Goal: Task Accomplishment & Management: Use online tool/utility

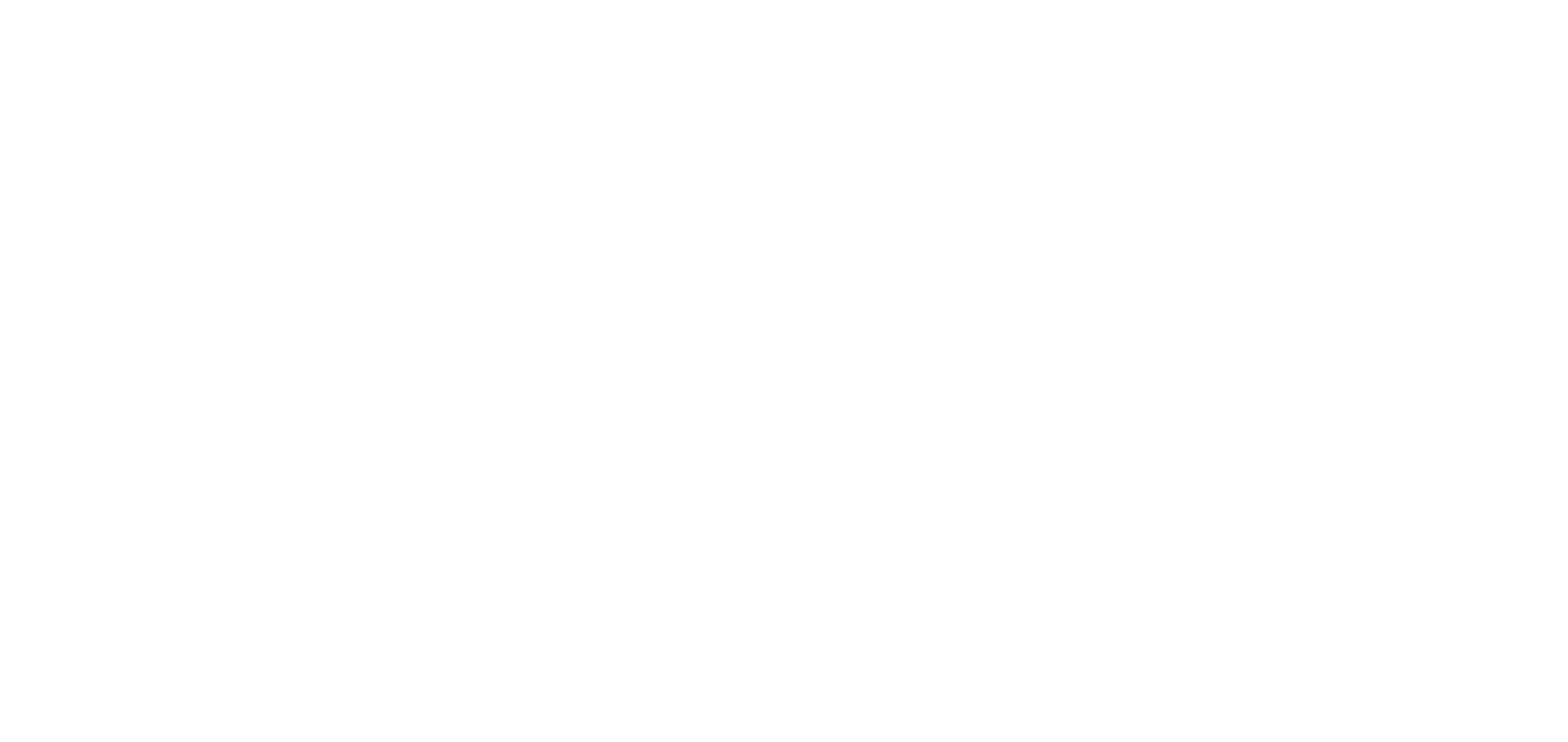
click at [1323, 283] on div at bounding box center [784, 371] width 1568 height 742
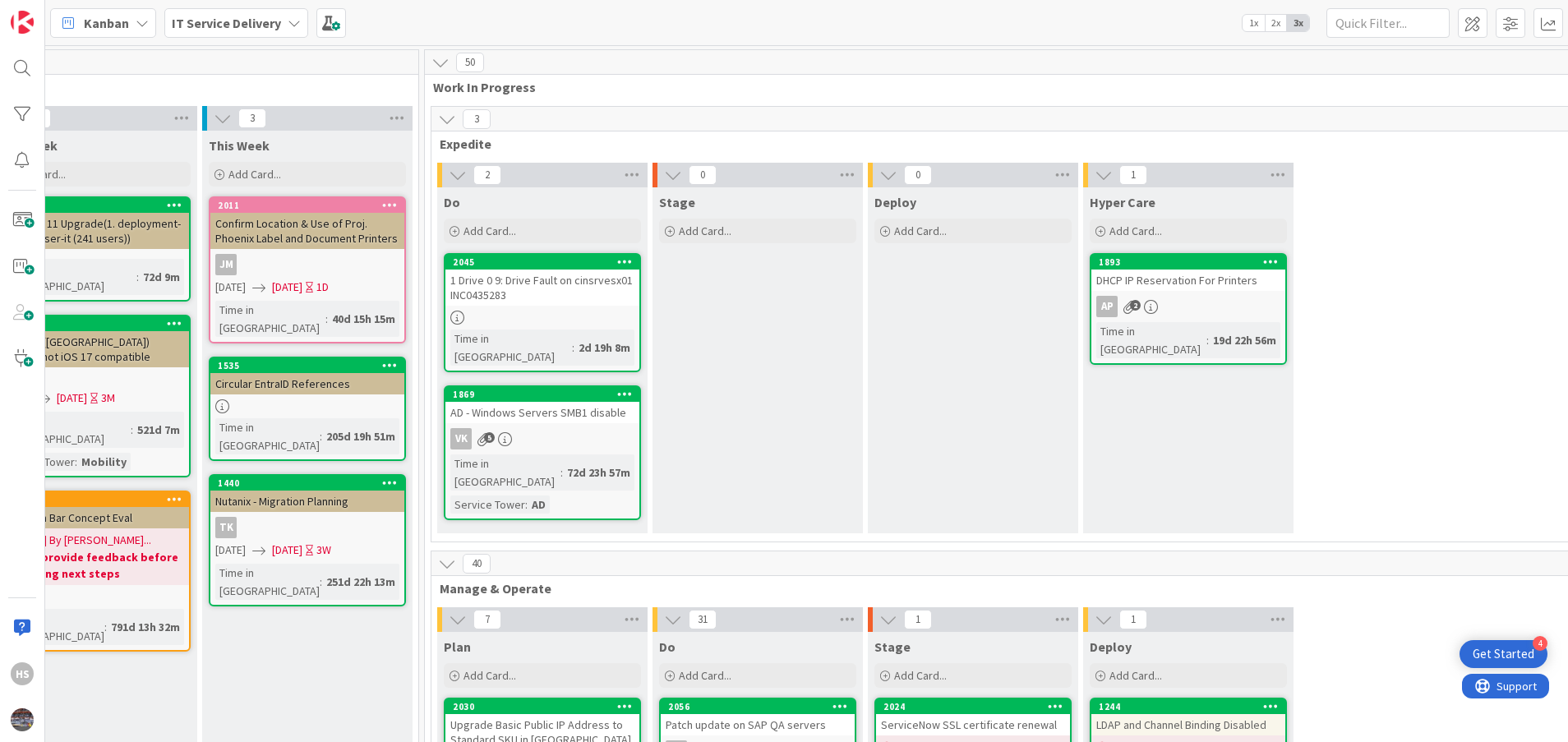
scroll to position [0, 731]
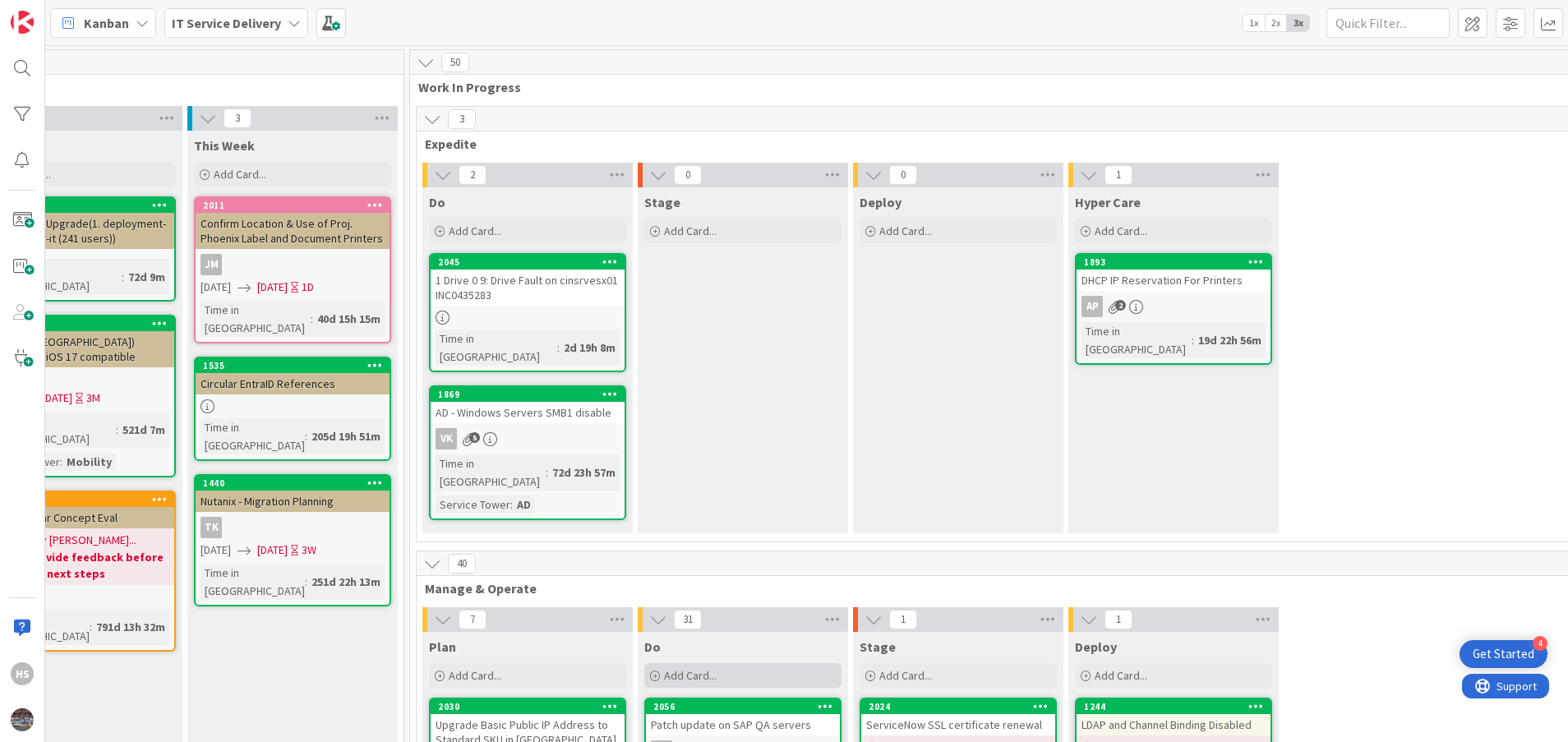
click at [772, 663] on div "Add Card..." at bounding box center [744, 675] width 198 height 25
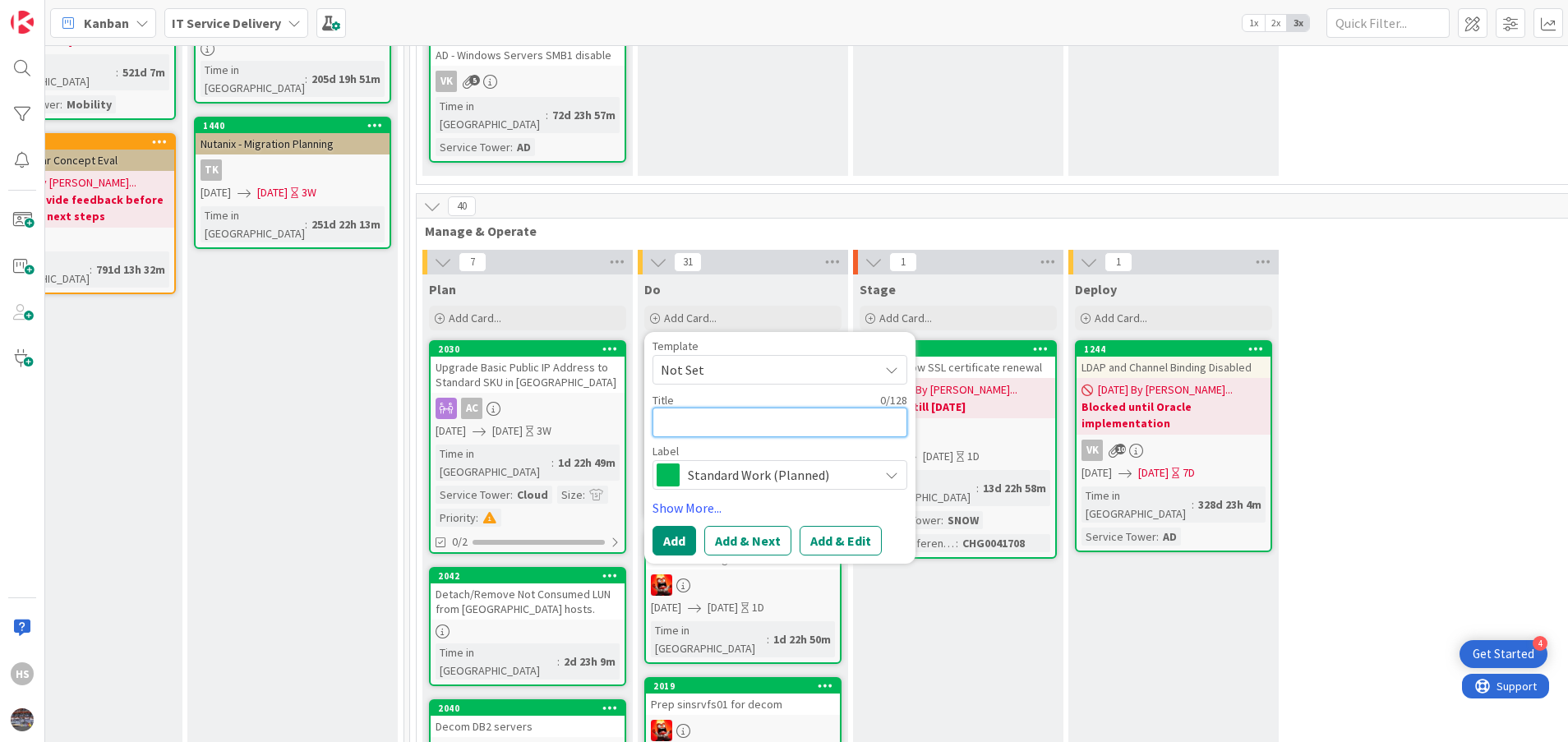
paste textarea "Dia Circuit replacement and new 5G insatallation at branch 020 -[GEOGRAPHIC_DAT…"
type textarea "x"
type textarea "Dia Circuit replacement and new 5G insatallation at branch 020 -[GEOGRAPHIC_DAT…"
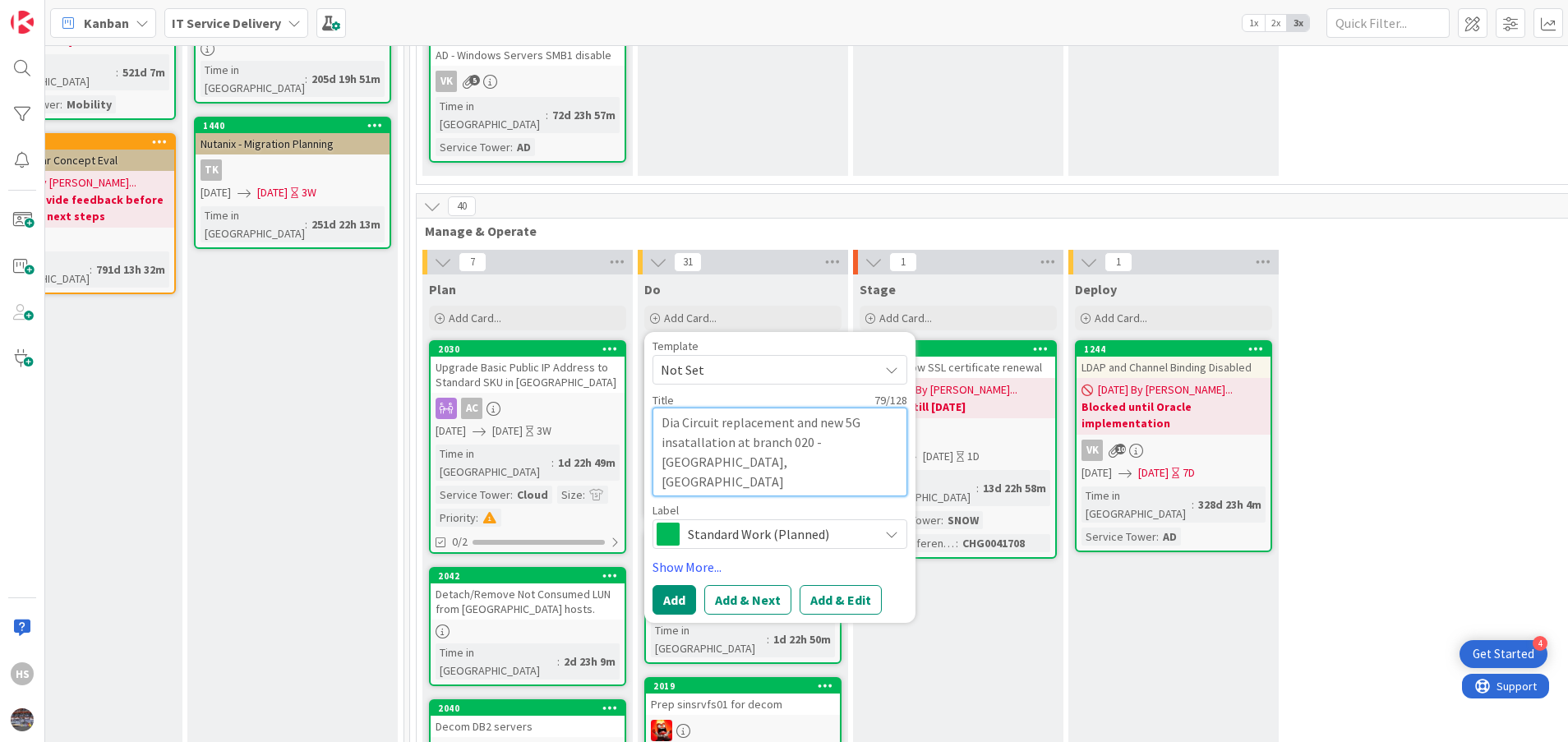
type textarea "x"
type textarea "Dia Circuit replacement and new 5G insatallation at branch 020 -[GEOGRAPHIC_DAT…"
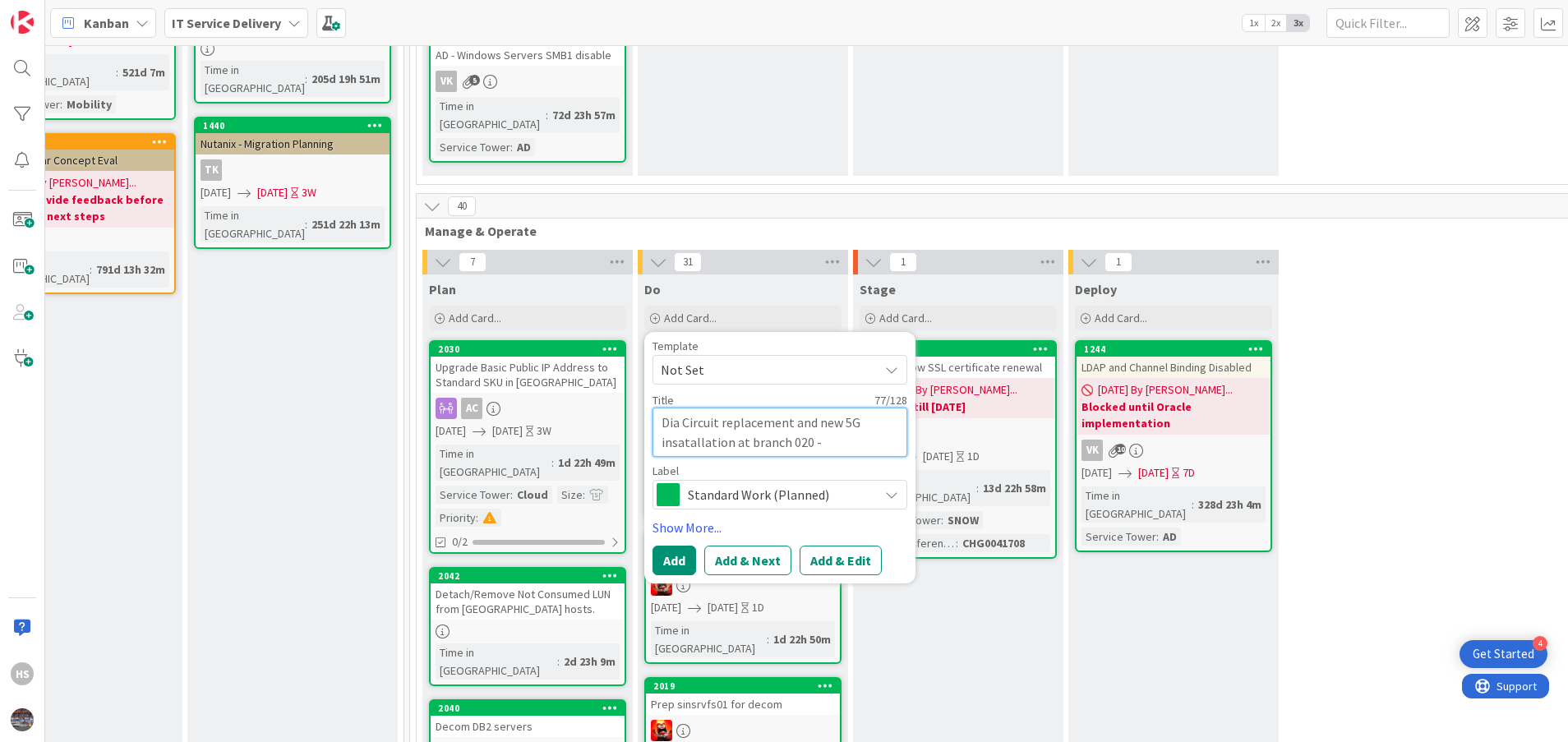
type textarea "x"
type textarea "Dia Circuit replacement and new 5G insatallation at branch 020 -[GEOGRAPHIC_DAT…"
type textarea "x"
type textarea "Dia Circuit replacement and new 5G installation at branch 020 -[GEOGRAPHIC_DATA…"
drag, startPoint x: 796, startPoint y: 393, endPoint x: 727, endPoint y: 408, distance: 70.6
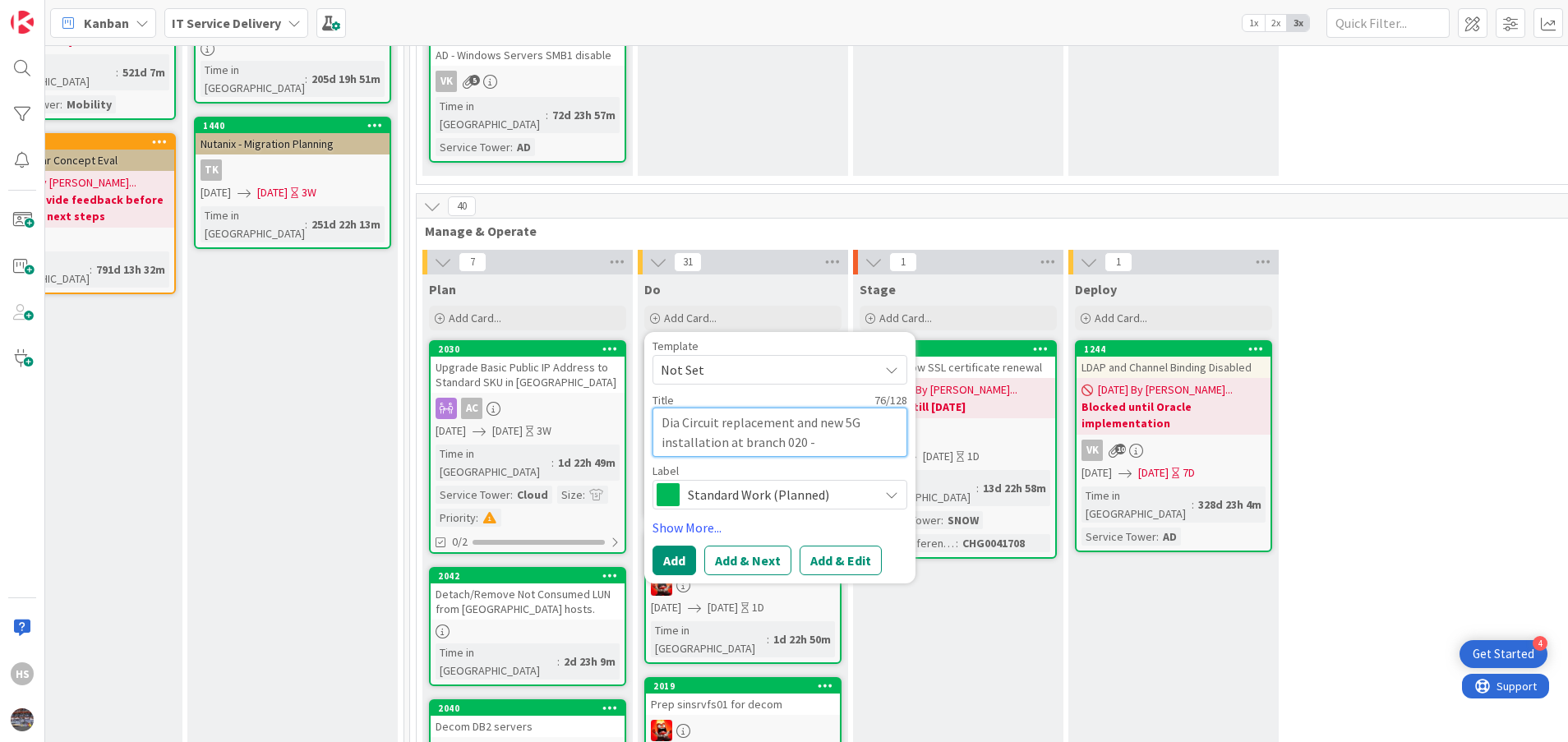
click at [727, 408] on textarea "Dia Circuit replacement and new 5G installation at branch 020 -[GEOGRAPHIC_DATA…" at bounding box center [780, 432] width 254 height 49
type textarea "x"
type textarea "Dia Circuit replacement at branch 020 -[GEOGRAPHIC_DATA], [GEOGRAPHIC_DATA]"
click at [775, 480] on div "Standard Work (Planned)" at bounding box center [780, 495] width 254 height 30
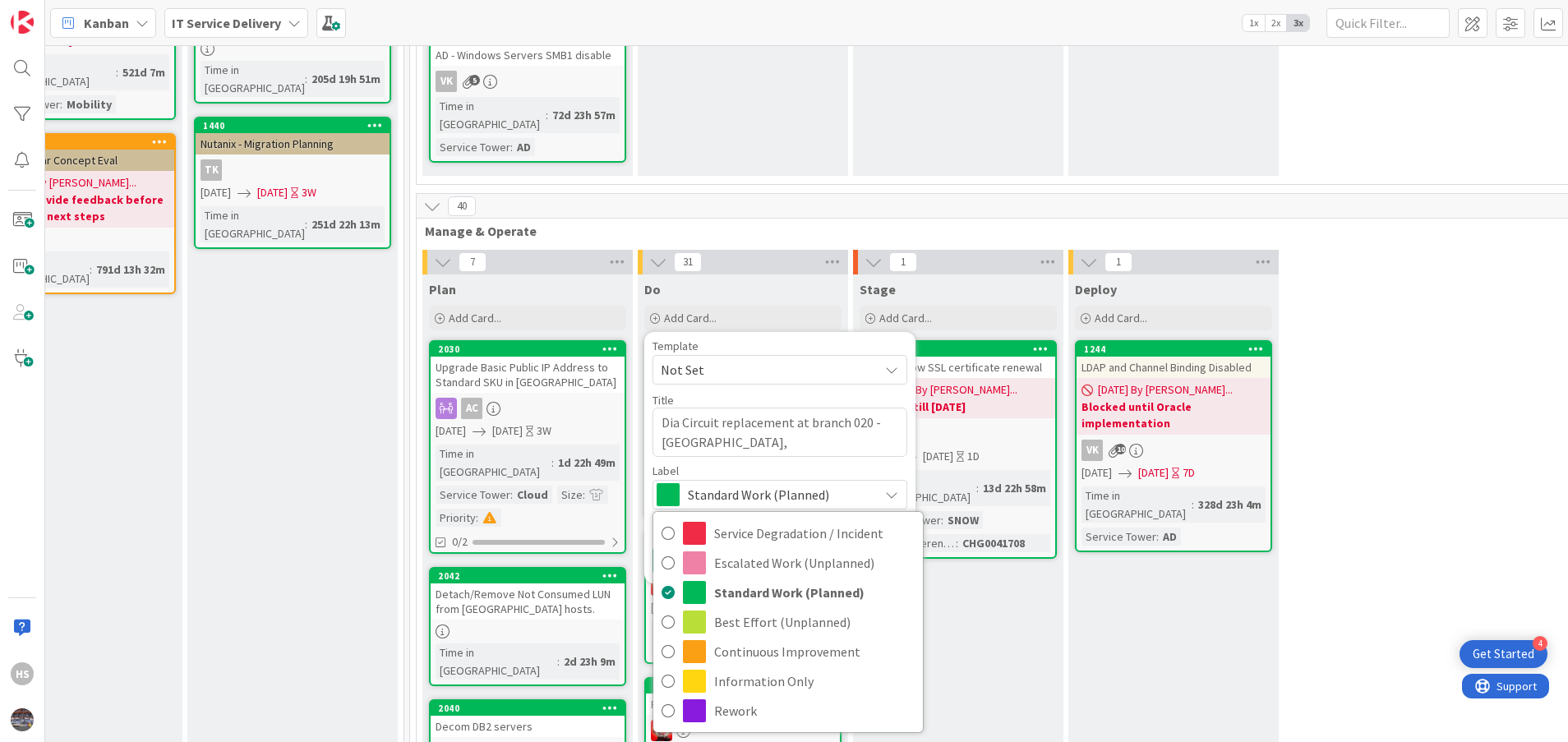
click at [775, 480] on div "Standard Work (Planned)" at bounding box center [780, 495] width 254 height 30
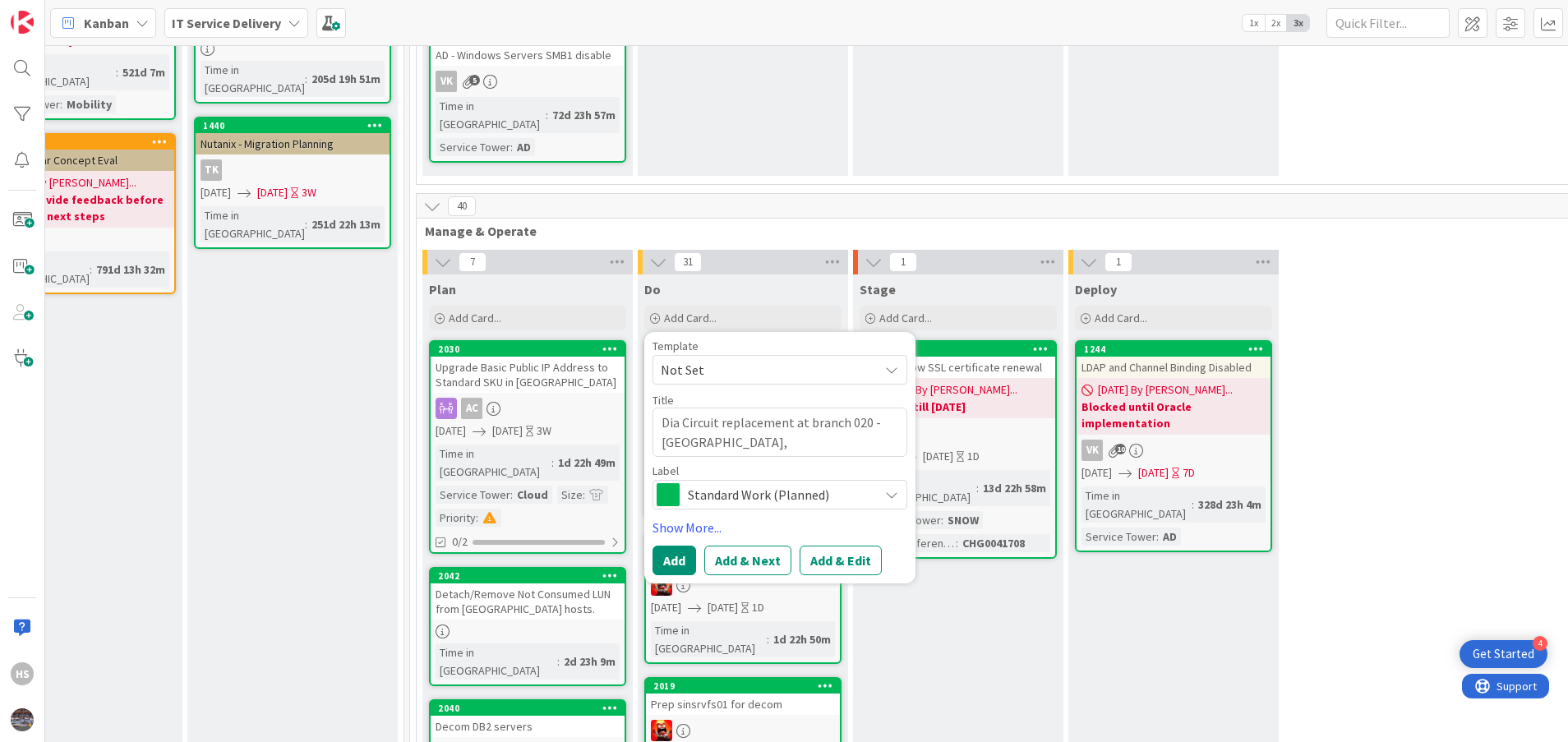
click at [775, 480] on div "Standard Work (Planned)" at bounding box center [780, 495] width 254 height 30
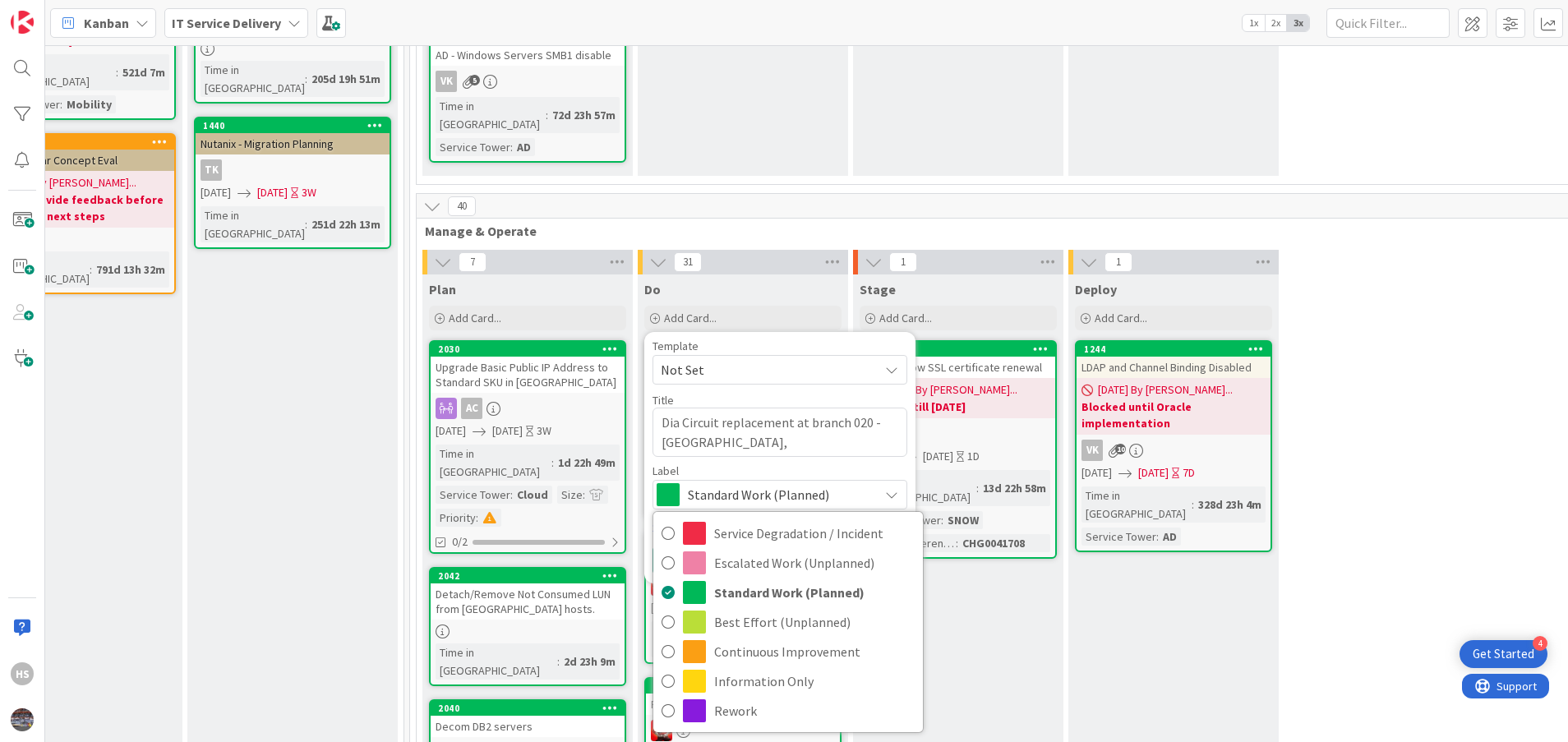
click at [775, 480] on div "Standard Work (Planned)" at bounding box center [780, 495] width 254 height 30
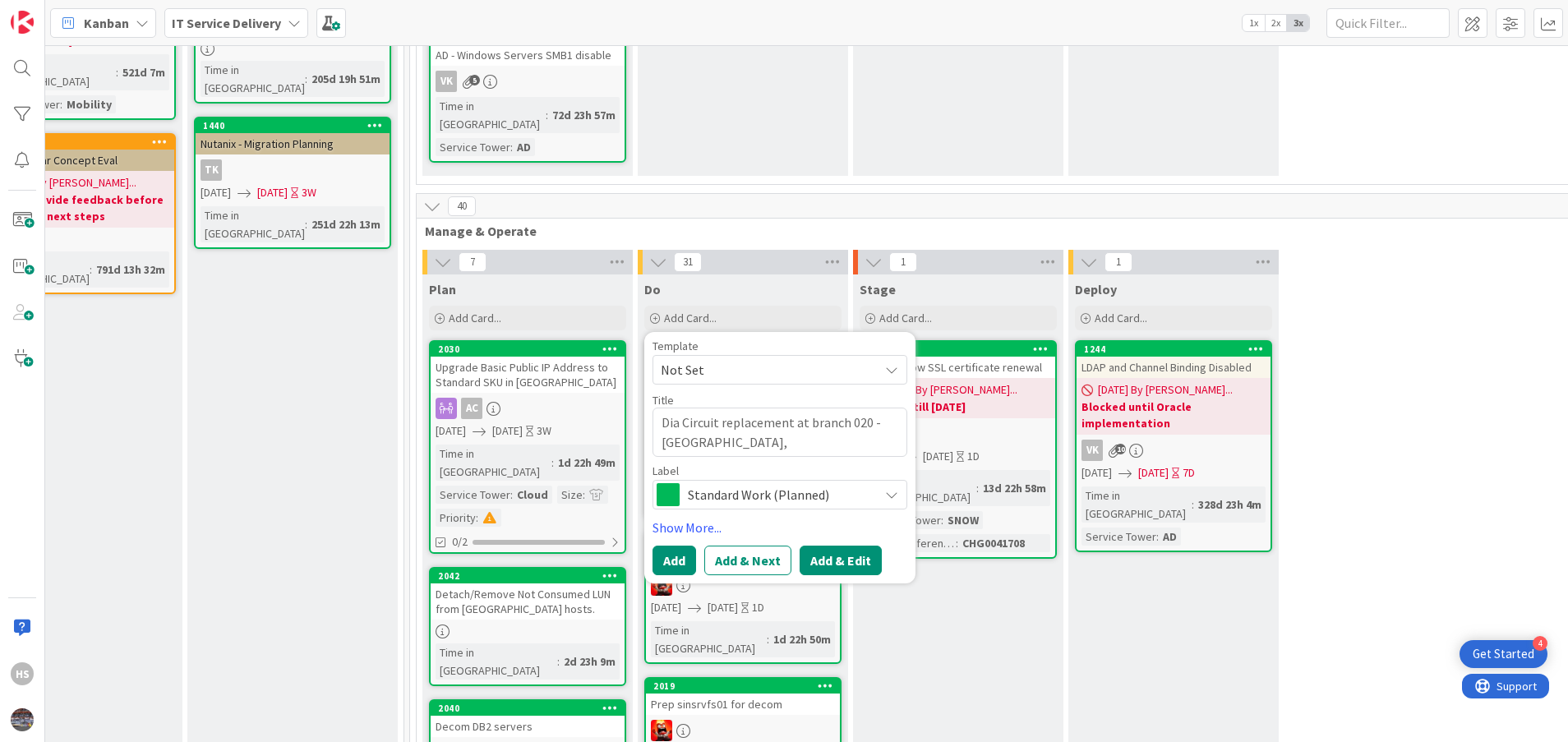
click at [827, 546] on button "Add & Edit" at bounding box center [841, 561] width 82 height 30
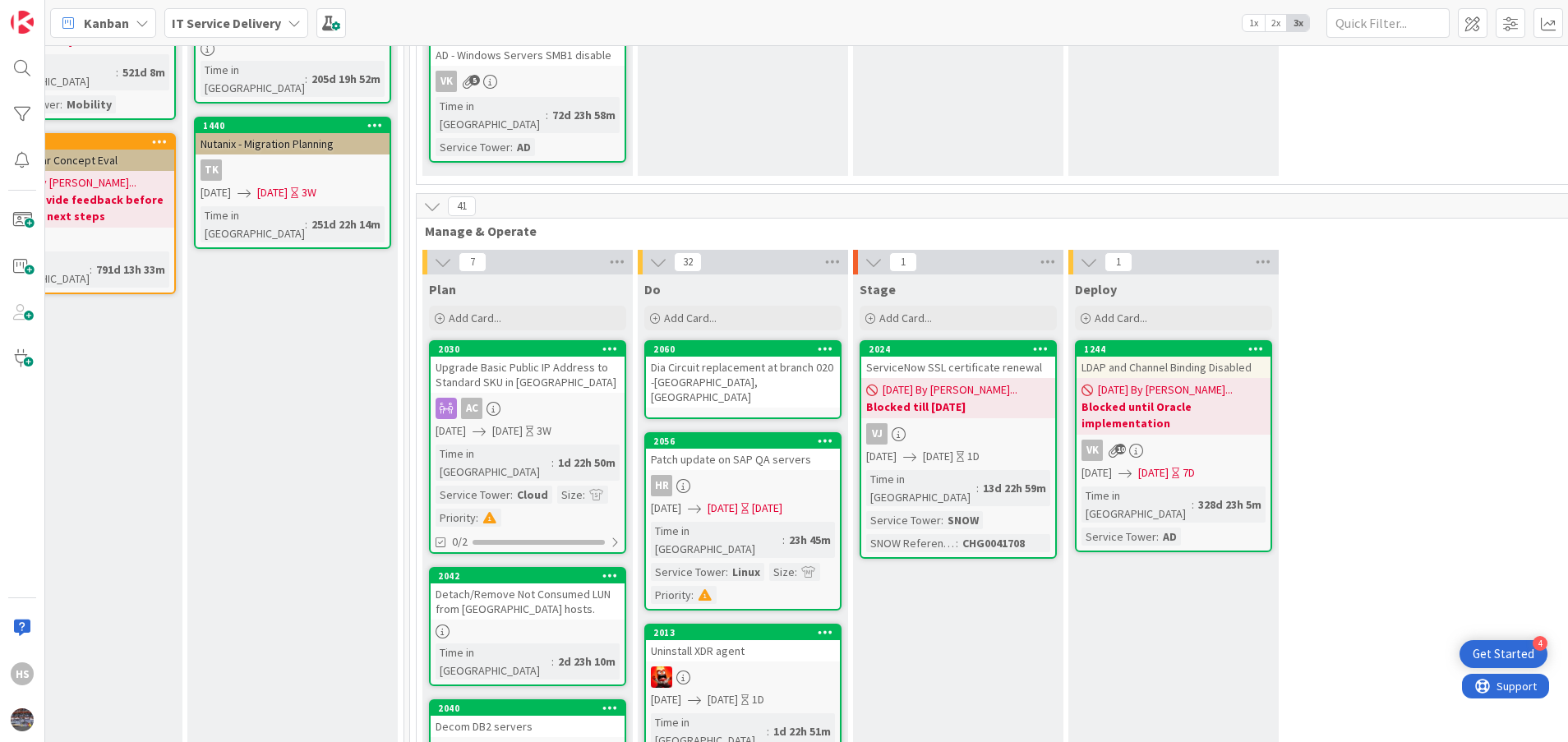
click at [740, 357] on link "2060 Dia Circuit replacement at branch 020 -[GEOGRAPHIC_DATA], [GEOGRAPHIC_DATA]" at bounding box center [744, 380] width 198 height 79
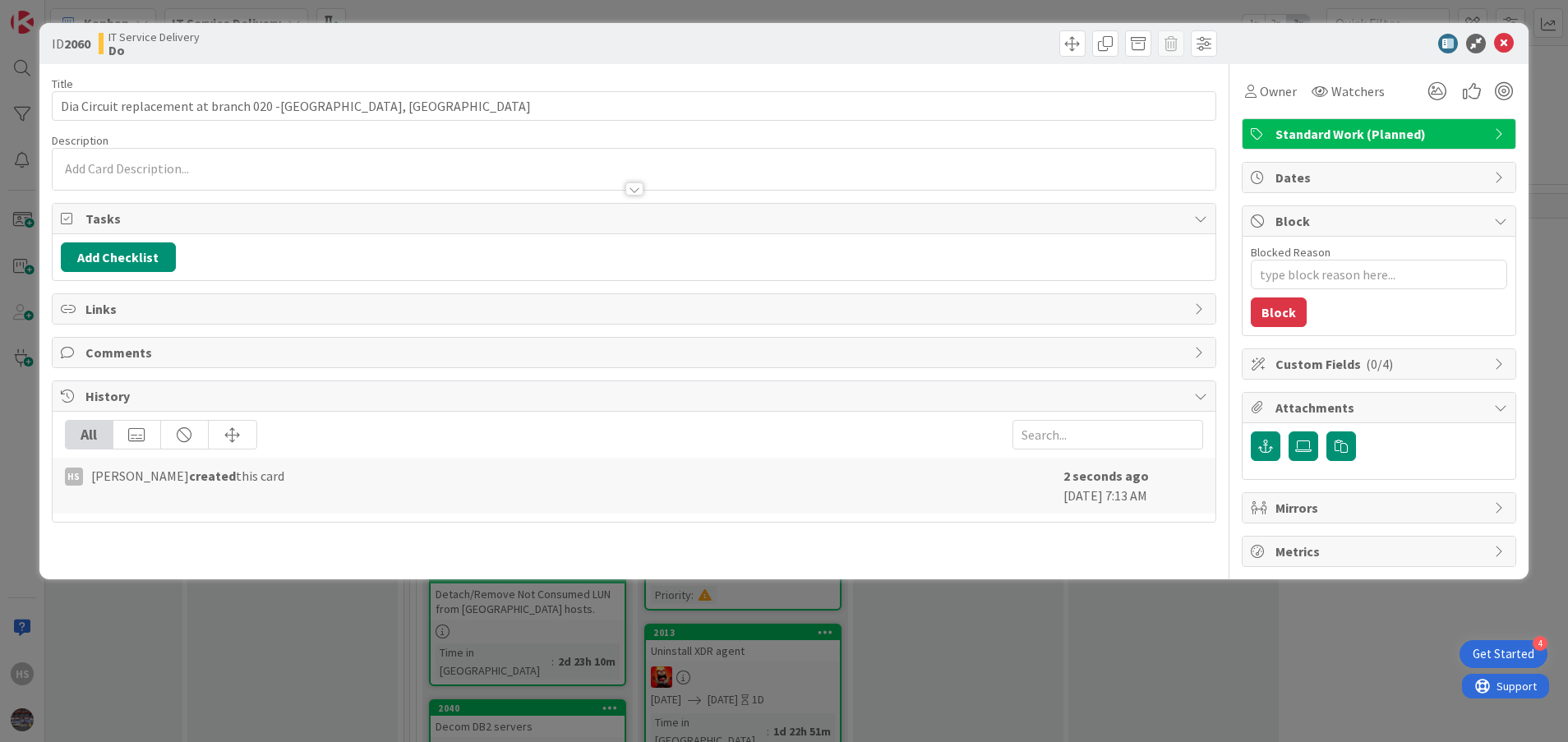
type textarea "x"
click at [92, 184] on div at bounding box center [634, 181] width 1164 height 17
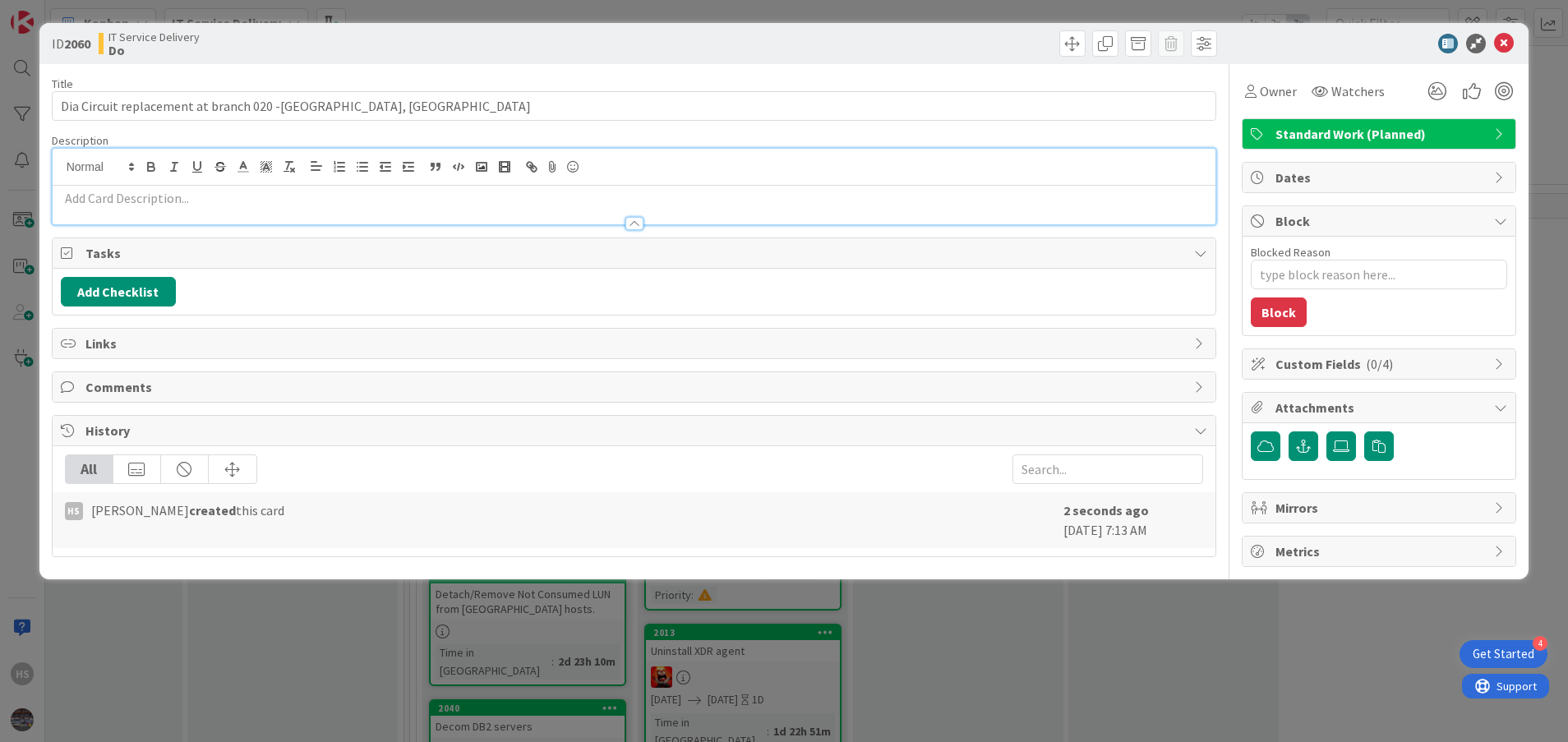
click at [75, 196] on p at bounding box center [634, 198] width 1147 height 19
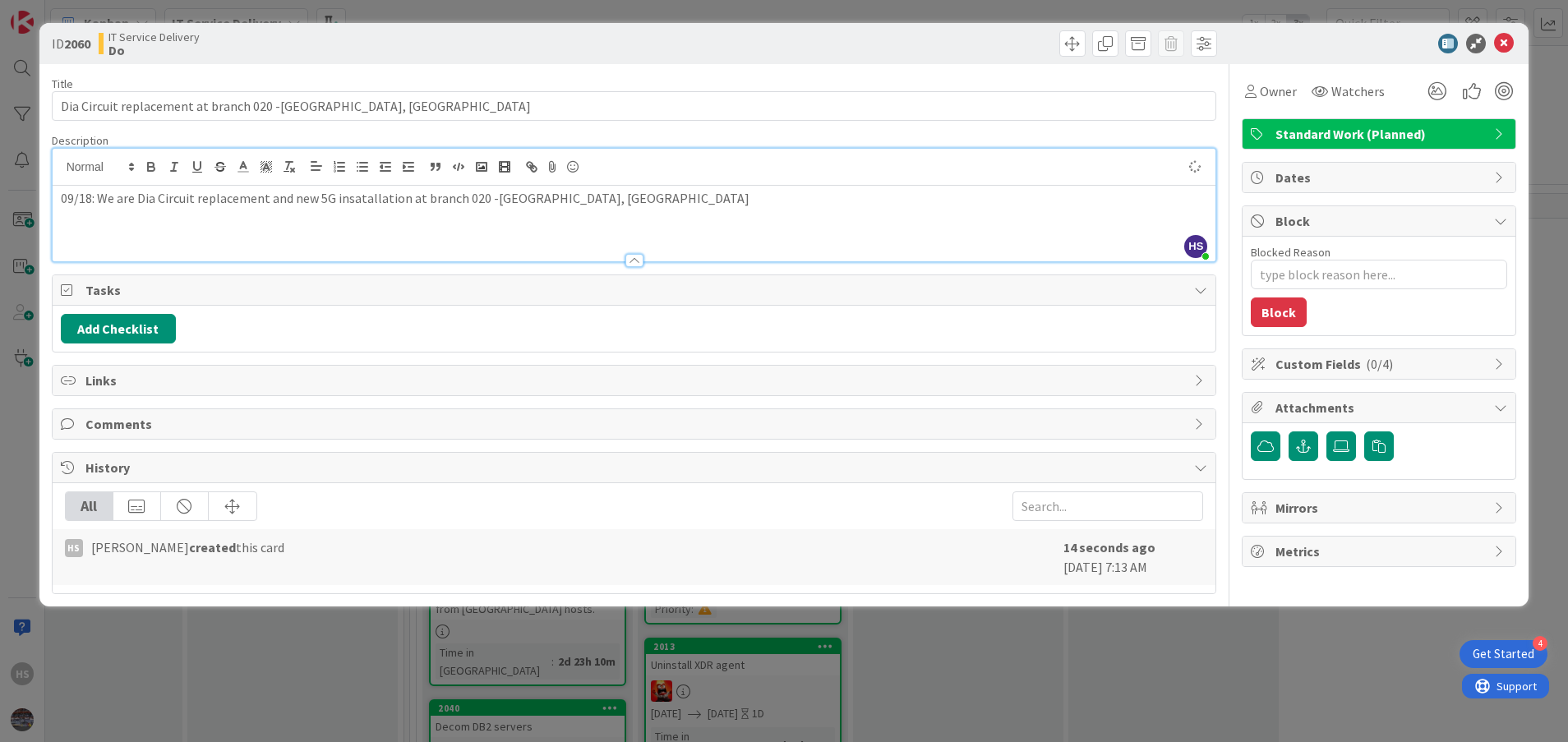
click at [142, 197] on p "09/18: We are Dia Circuit replacement and new 5G insatallation at branch 020 -[…" at bounding box center [634, 198] width 1147 height 19
click at [140, 197] on p "09/18: We are Dia Circuit replacement and new 5G insatallation at branch 020 -[…" at bounding box center [634, 198] width 1147 height 19
drag, startPoint x: 287, startPoint y: 200, endPoint x: 358, endPoint y: 193, distance: 71.3
click at [358, 193] on p "09/18: We are going to replace Dia Circuit replacement and new 5G insatallation…" at bounding box center [634, 198] width 1147 height 19
click at [336, 197] on p "09/18: We are going to replace Dia Circuit and new 5G insatallation at branch 0…" at bounding box center [634, 198] width 1147 height 19
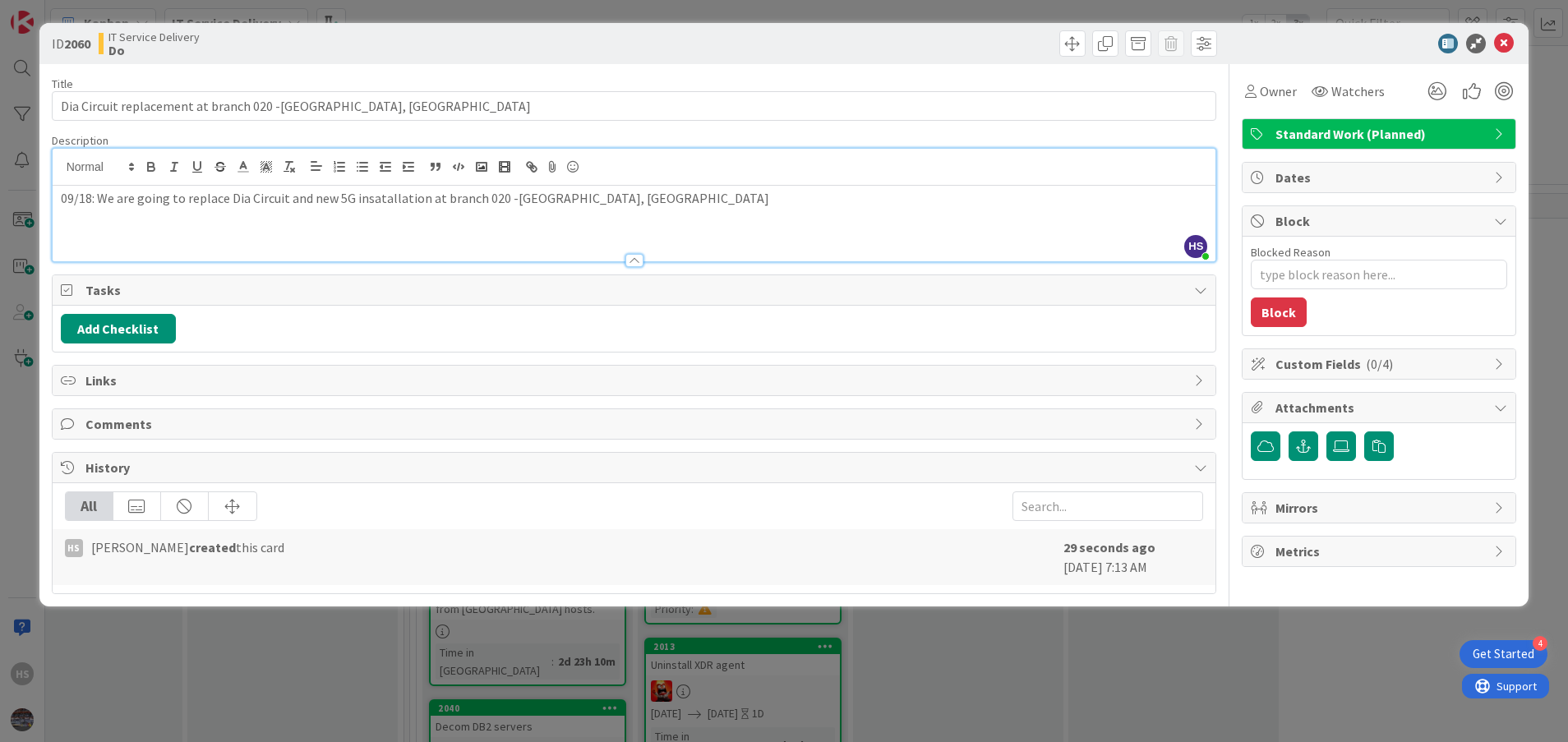
click at [312, 197] on p "09/18: We are going to replace Dia Circuit and new 5G insatallation at branch 0…" at bounding box center [634, 198] width 1147 height 19
drag, startPoint x: 428, startPoint y: 198, endPoint x: 502, endPoint y: 198, distance: 74.0
click at [502, 198] on p "09/18: We are going to replace Dia Circuit and also installing new 5G insatalla…" at bounding box center [634, 198] width 1147 height 19
click at [94, 193] on p "09/18: We are going to replace Dia Circuit and also installing new 5G at branch…" at bounding box center [634, 198] width 1147 height 19
click at [96, 194] on p "09/18: We are going to replace Dia Circuit and also installing new 5G at branch…" at bounding box center [634, 198] width 1147 height 19
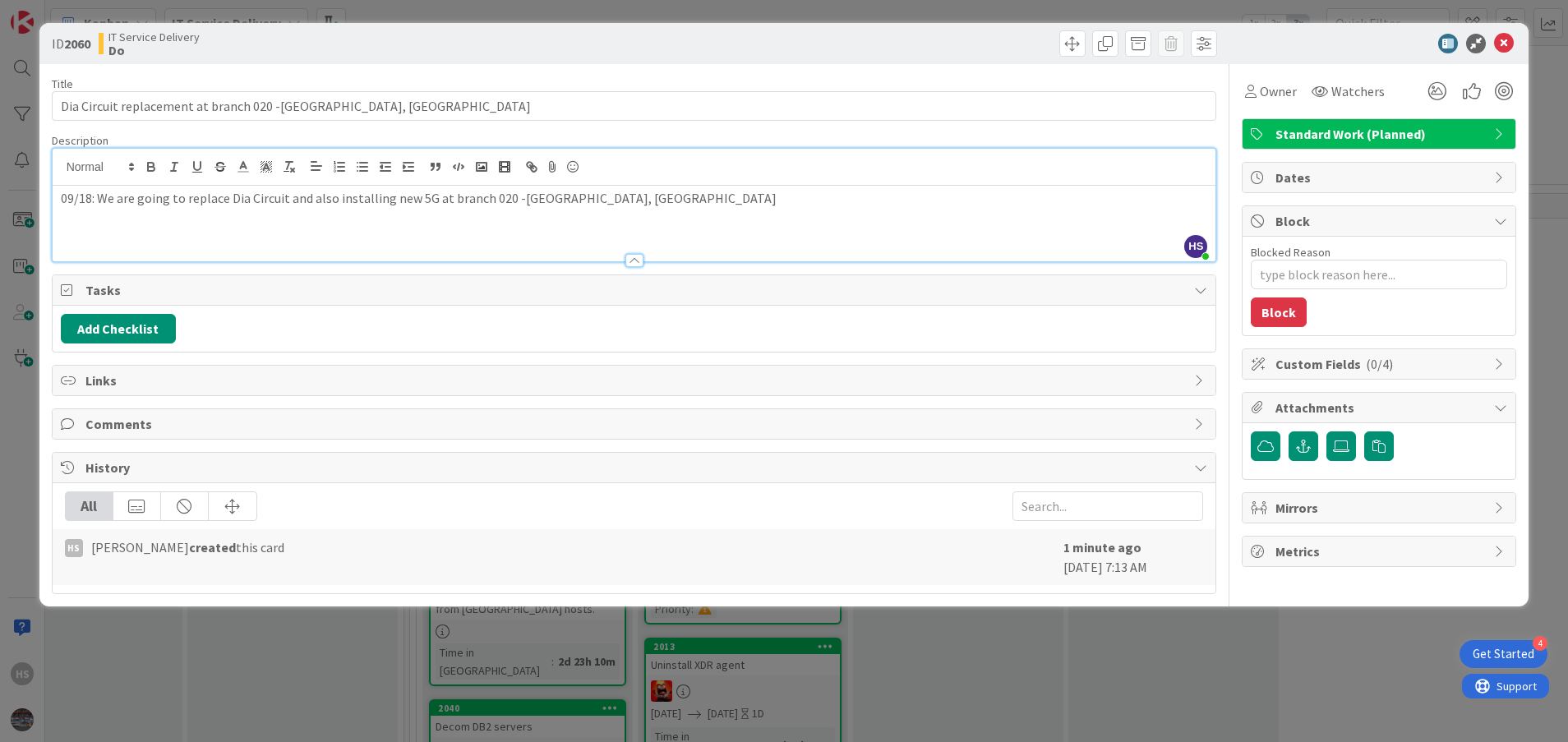
click at [98, 196] on p "09/18: We are going to replace Dia Circuit and also installing new 5G at branch…" at bounding box center [634, 198] width 1147 height 19
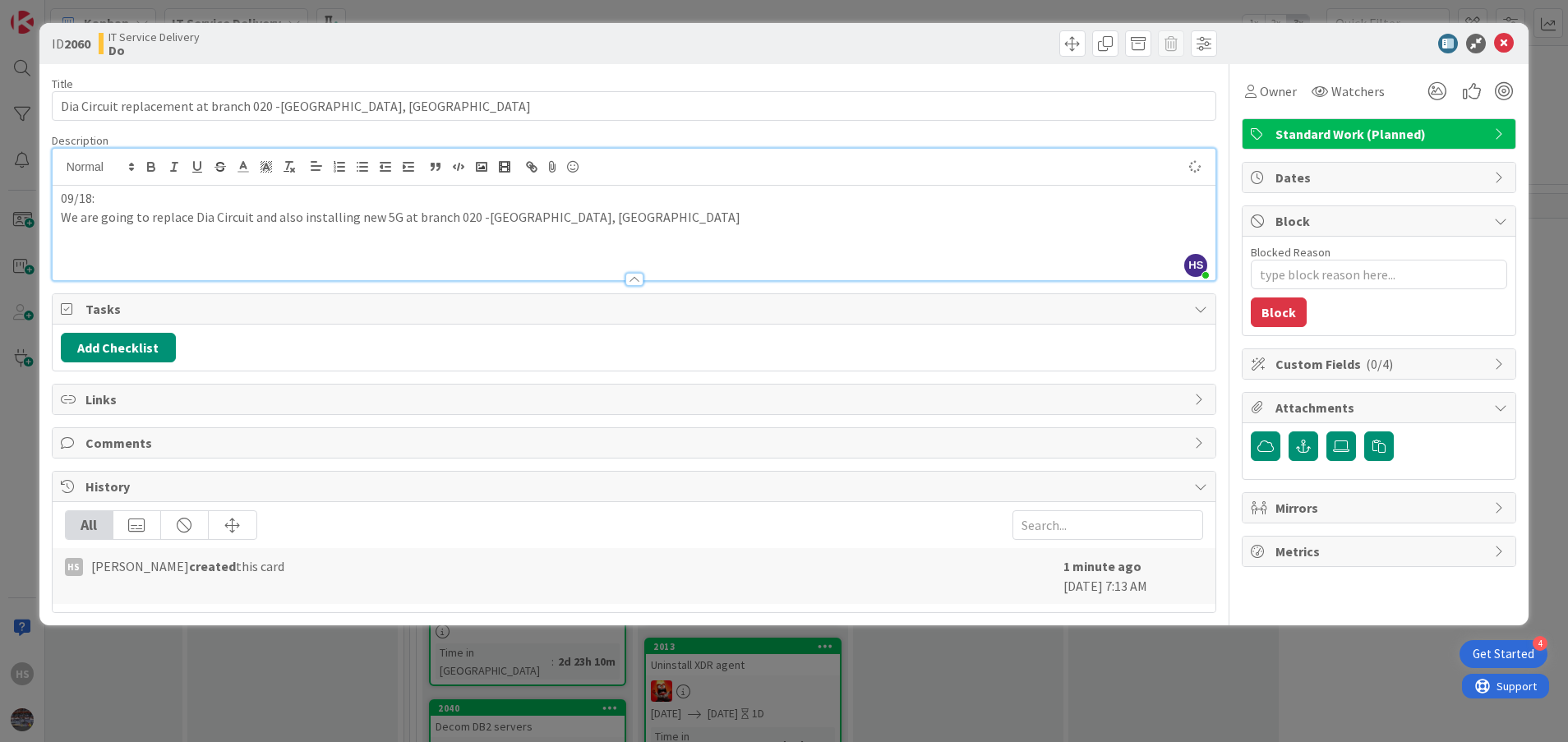
click at [125, 196] on p "09/18:" at bounding box center [634, 198] width 1147 height 19
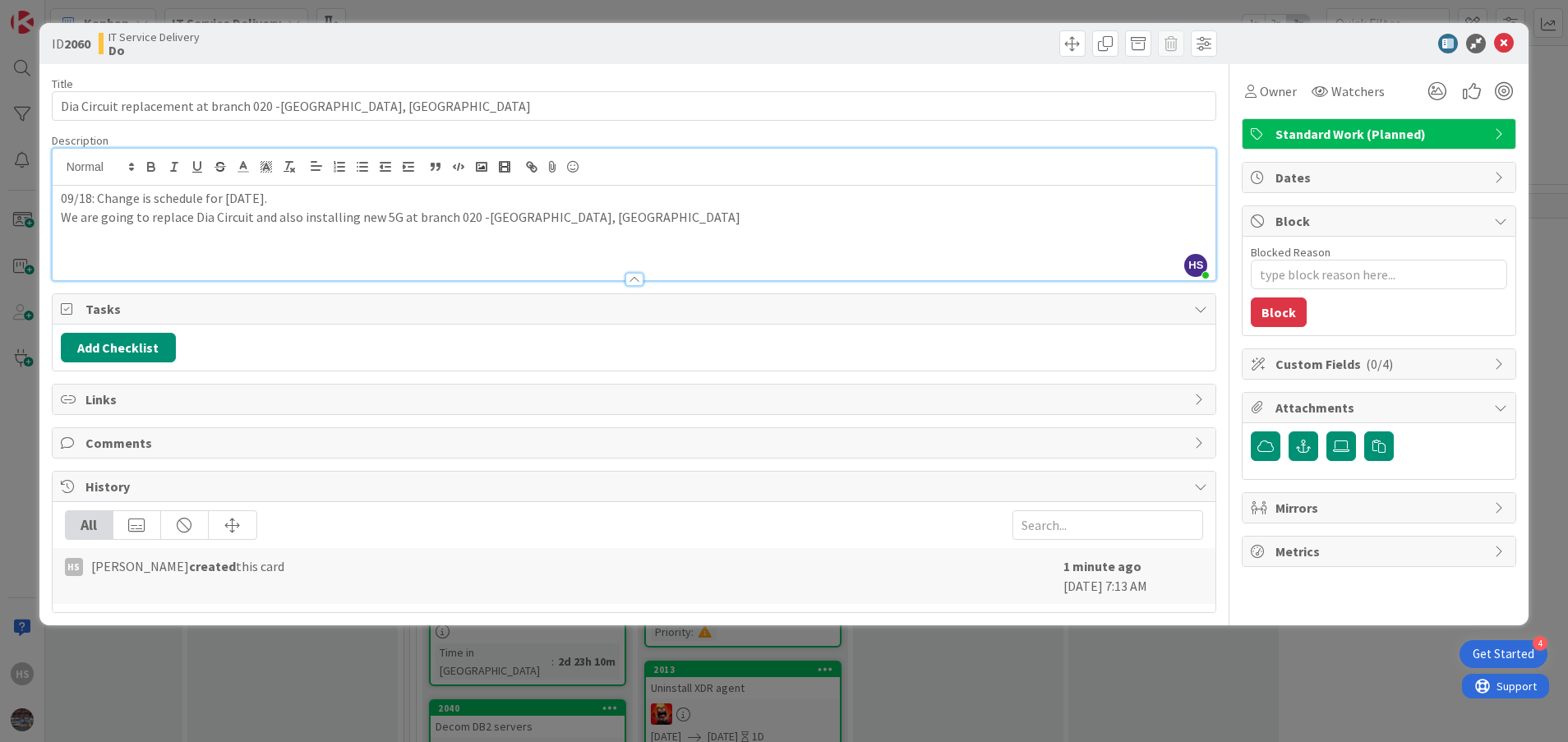
click at [137, 194] on p "09/18: Change is schedule for [DATE]." at bounding box center [634, 198] width 1147 height 19
click at [1283, 96] on span "Owner" at bounding box center [1278, 91] width 37 height 20
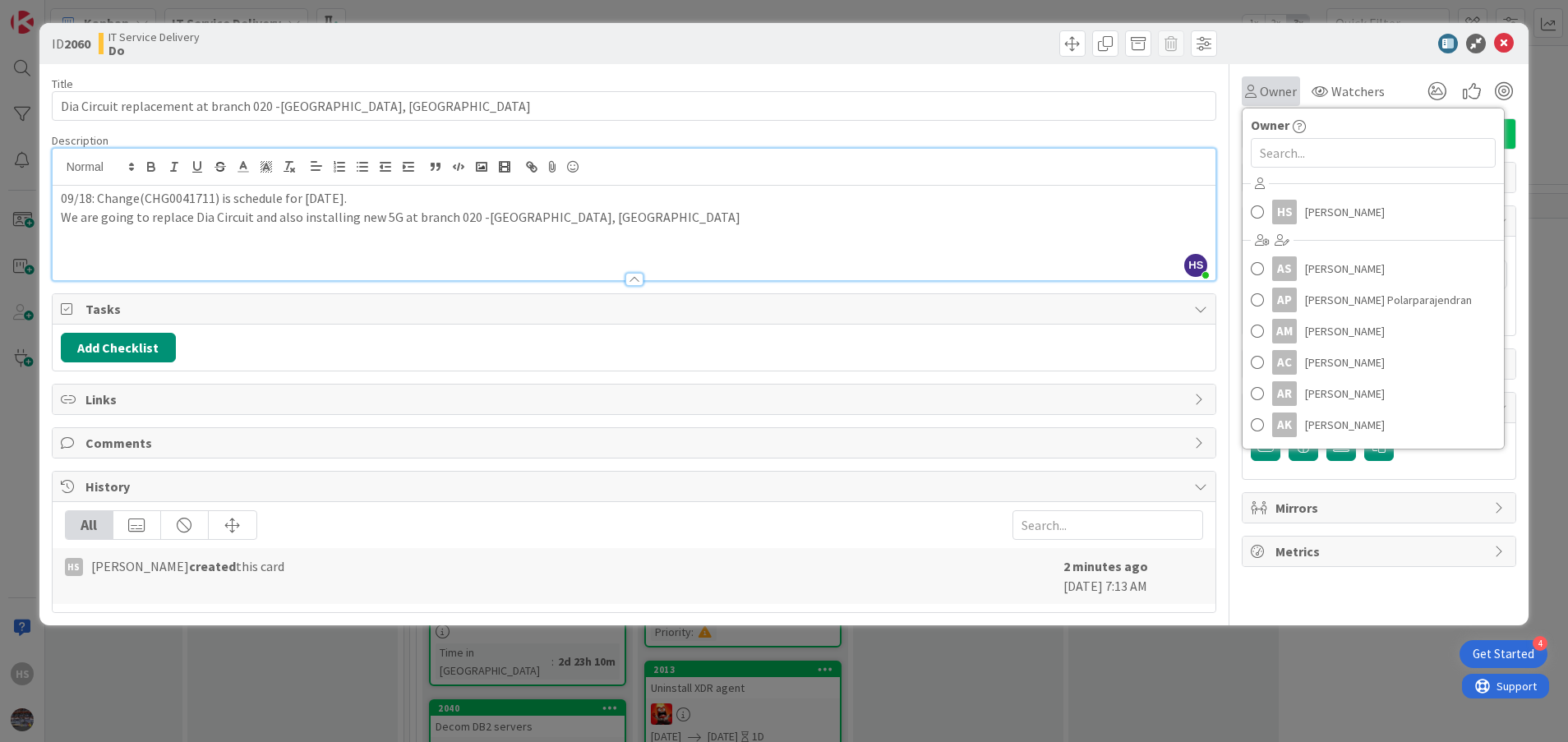
click at [1263, 72] on div "Owner Owner HS [PERSON_NAME] AS [PERSON_NAME] AP [PERSON_NAME] Polarparajendran…" at bounding box center [1379, 85] width 274 height 42
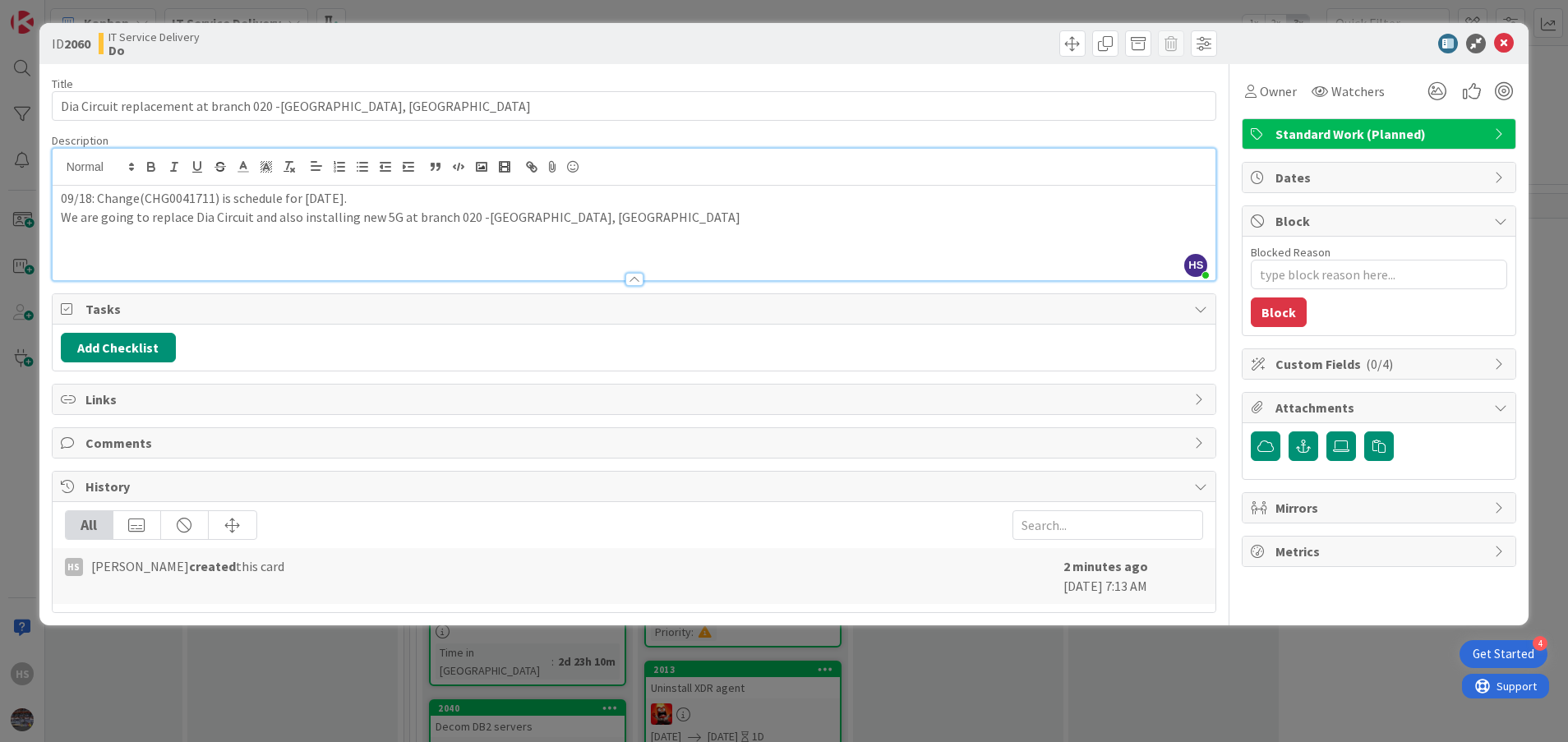
click at [1349, 357] on span "Custom Fields ( 0/4 )" at bounding box center [1381, 364] width 211 height 20
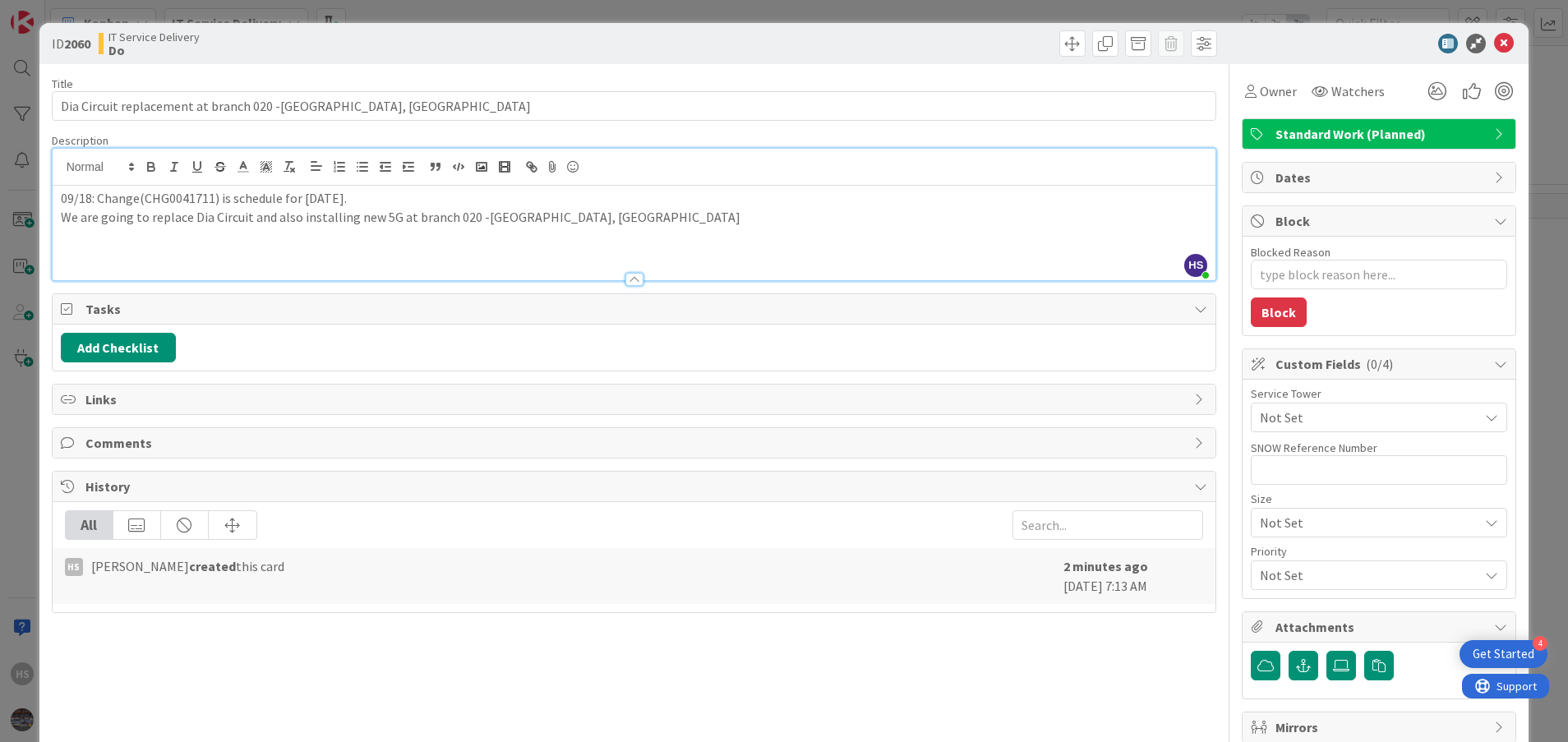
click at [1386, 362] on span "Custom Fields ( 0/4 )" at bounding box center [1381, 364] width 211 height 20
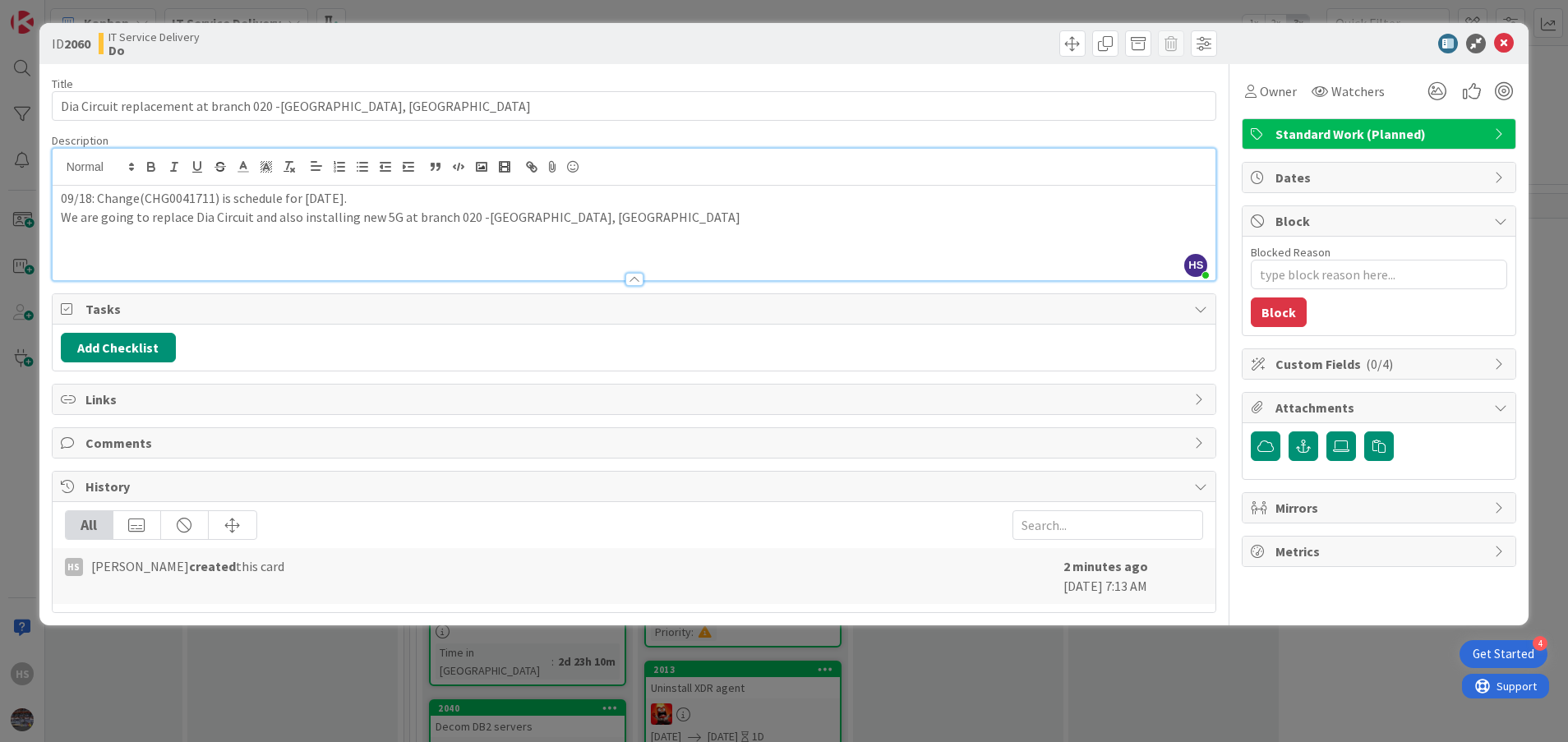
click at [1333, 362] on span "Custom Fields ( 0/4 )" at bounding box center [1381, 364] width 211 height 20
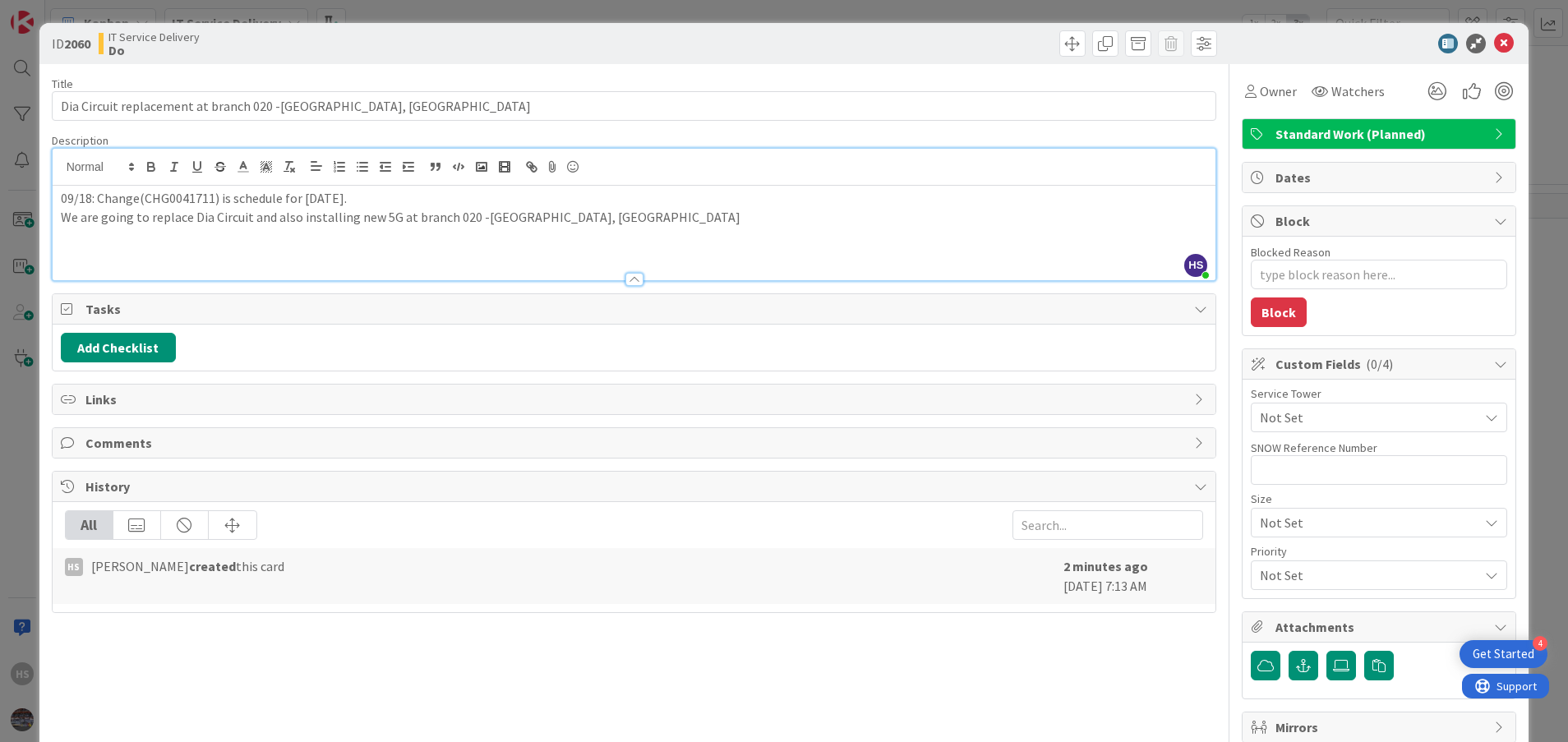
click at [1317, 409] on span "Not Set" at bounding box center [1370, 418] width 219 height 20
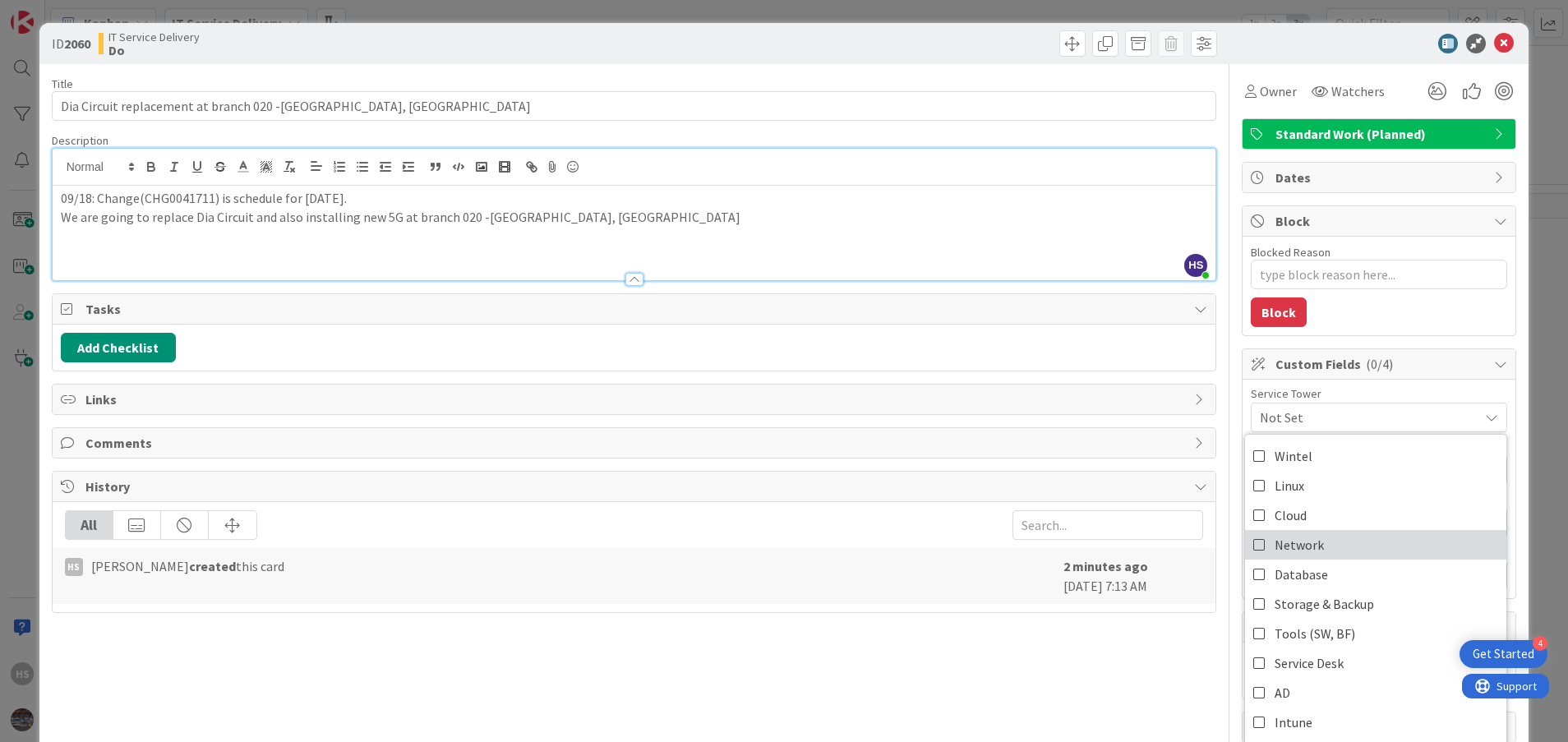
click at [1253, 545] on icon at bounding box center [1260, 545] width 13 height 25
click at [1144, 351] on div "Add Checklist" at bounding box center [634, 348] width 1147 height 30
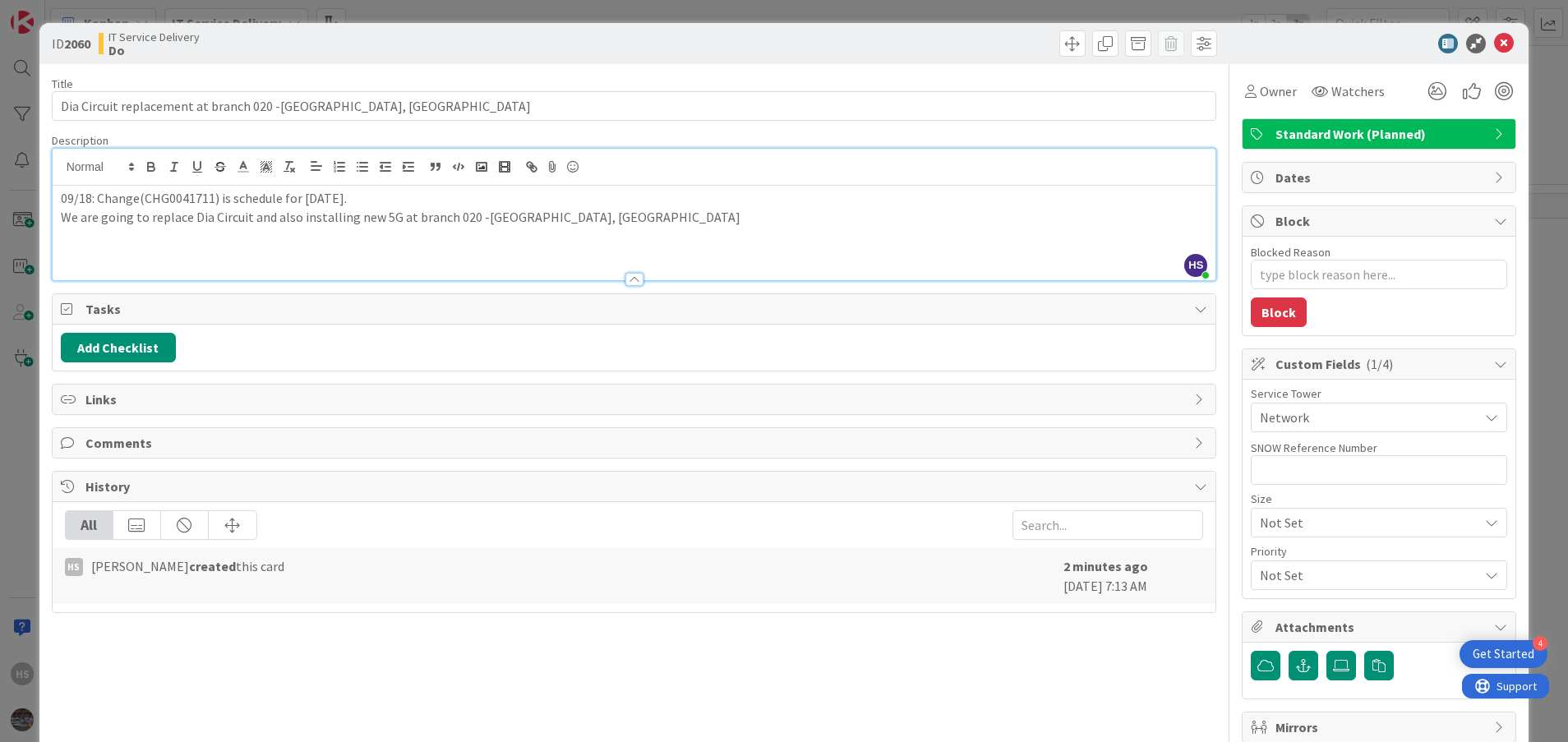
click at [1254, 106] on div "Owner Owner HS [PERSON_NAME] AS [PERSON_NAME] AP [PERSON_NAME] Polarparajendran…" at bounding box center [1379, 425] width 274 height 722
click at [1251, 101] on div "Owner" at bounding box center [1271, 91] width 58 height 30
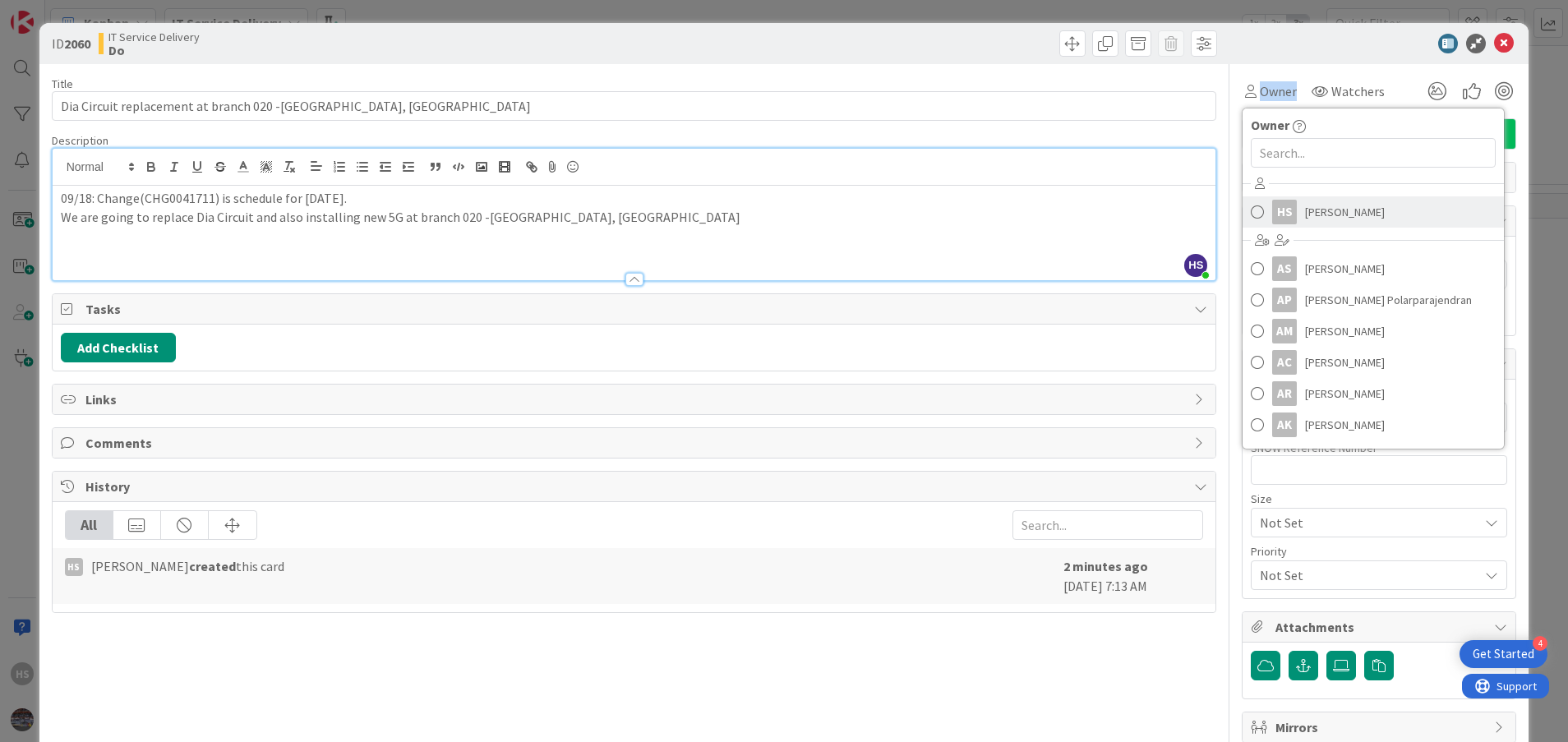
click at [1251, 205] on span at bounding box center [1258, 212] width 13 height 25
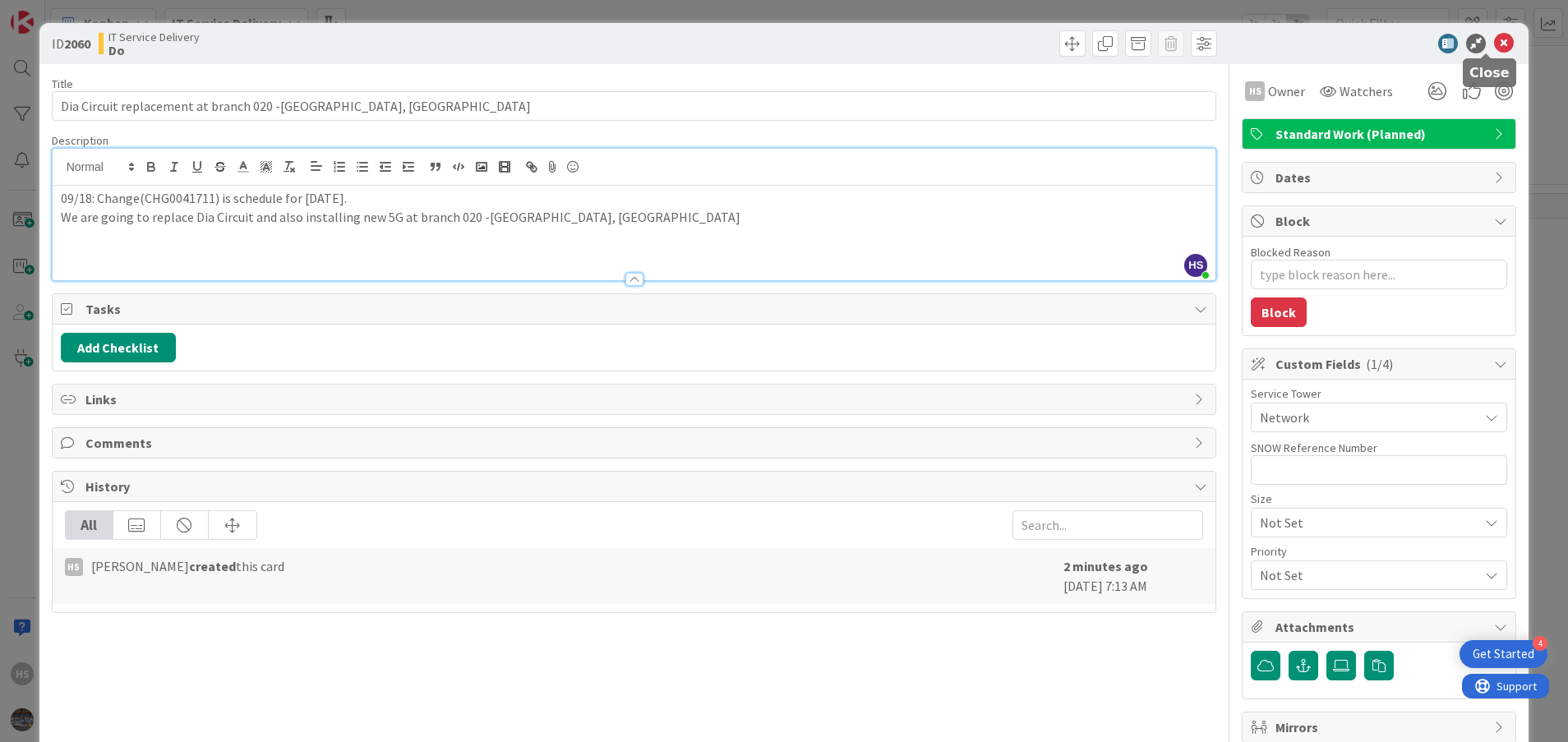
click at [1495, 48] on icon at bounding box center [1505, 44] width 20 height 20
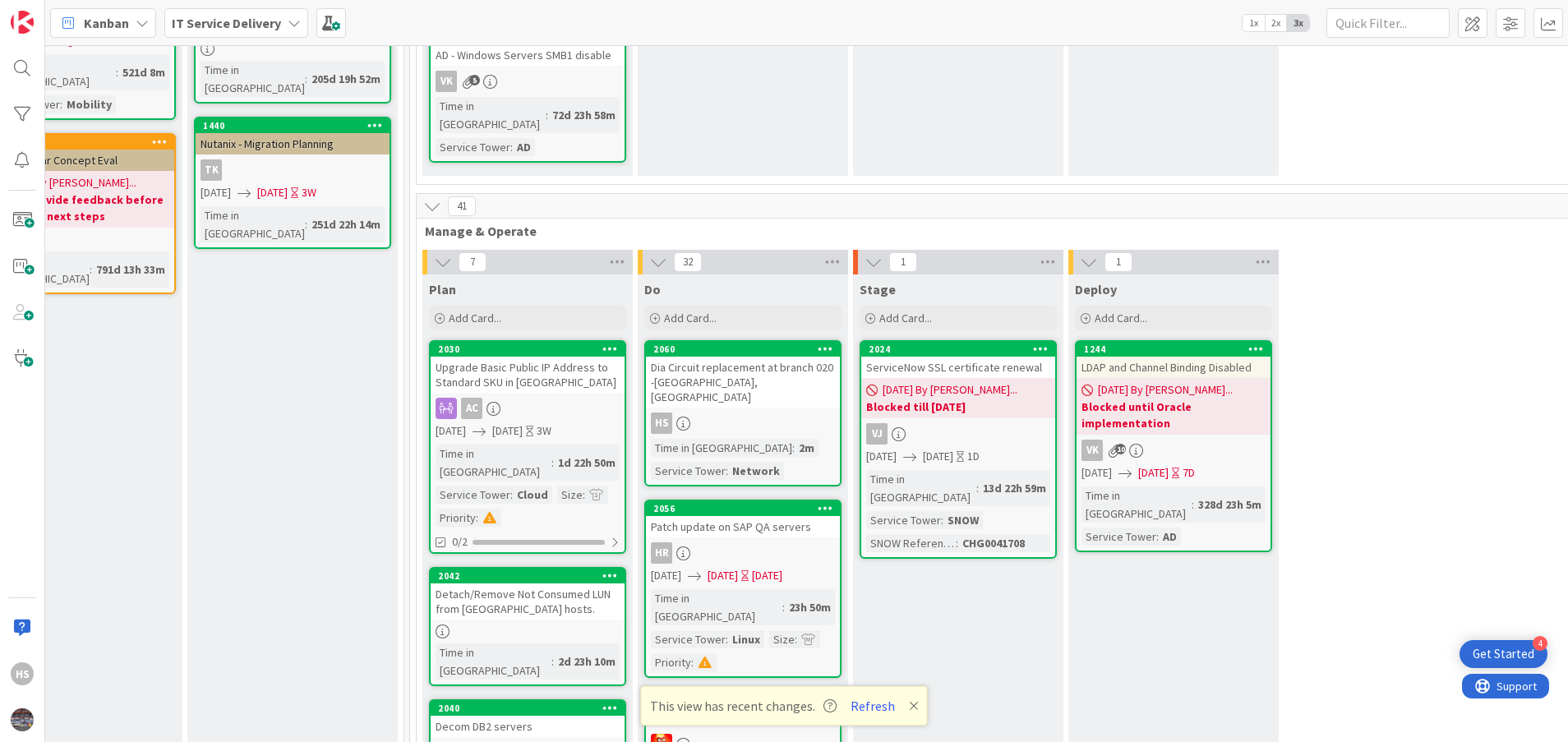
click at [703, 357] on div "Dia Circuit replacement at branch 020 -[GEOGRAPHIC_DATA], [GEOGRAPHIC_DATA]" at bounding box center [744, 382] width 194 height 51
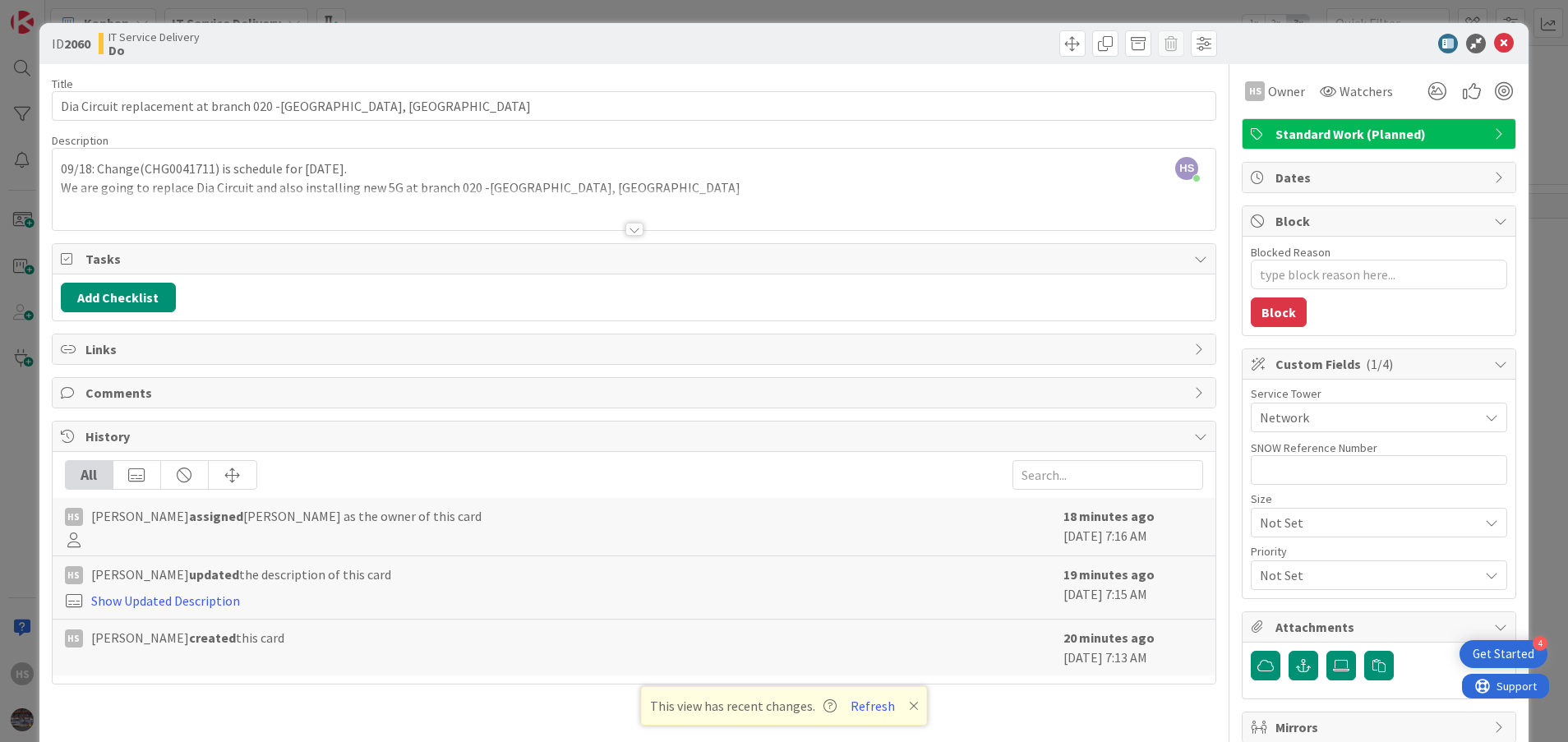
type textarea "x"
click at [1495, 49] on icon at bounding box center [1505, 44] width 20 height 20
